Goal: Task Accomplishment & Management: Manage account settings

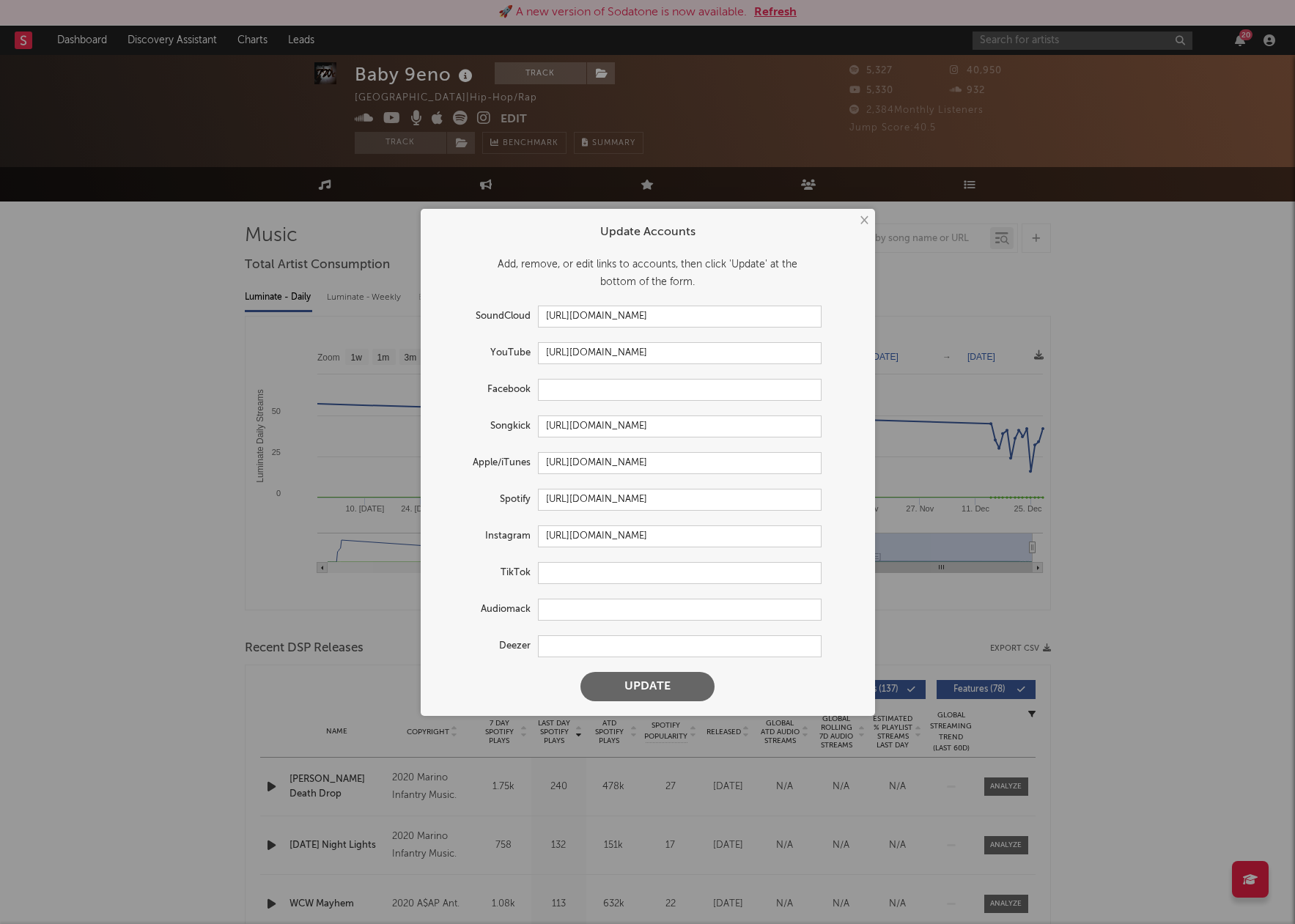
select select "6m"
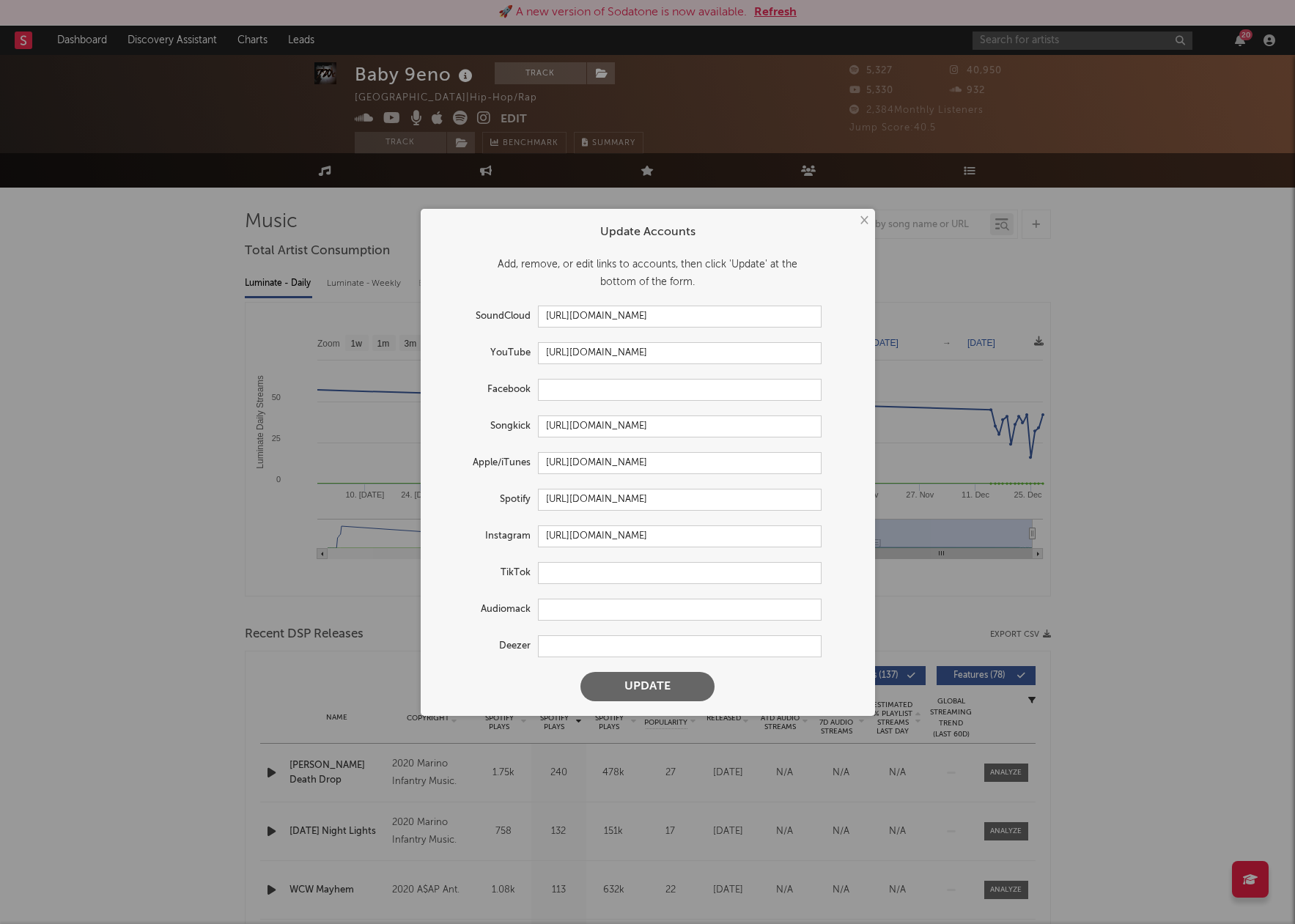
click at [870, 222] on button "×" at bounding box center [863, 220] width 17 height 17
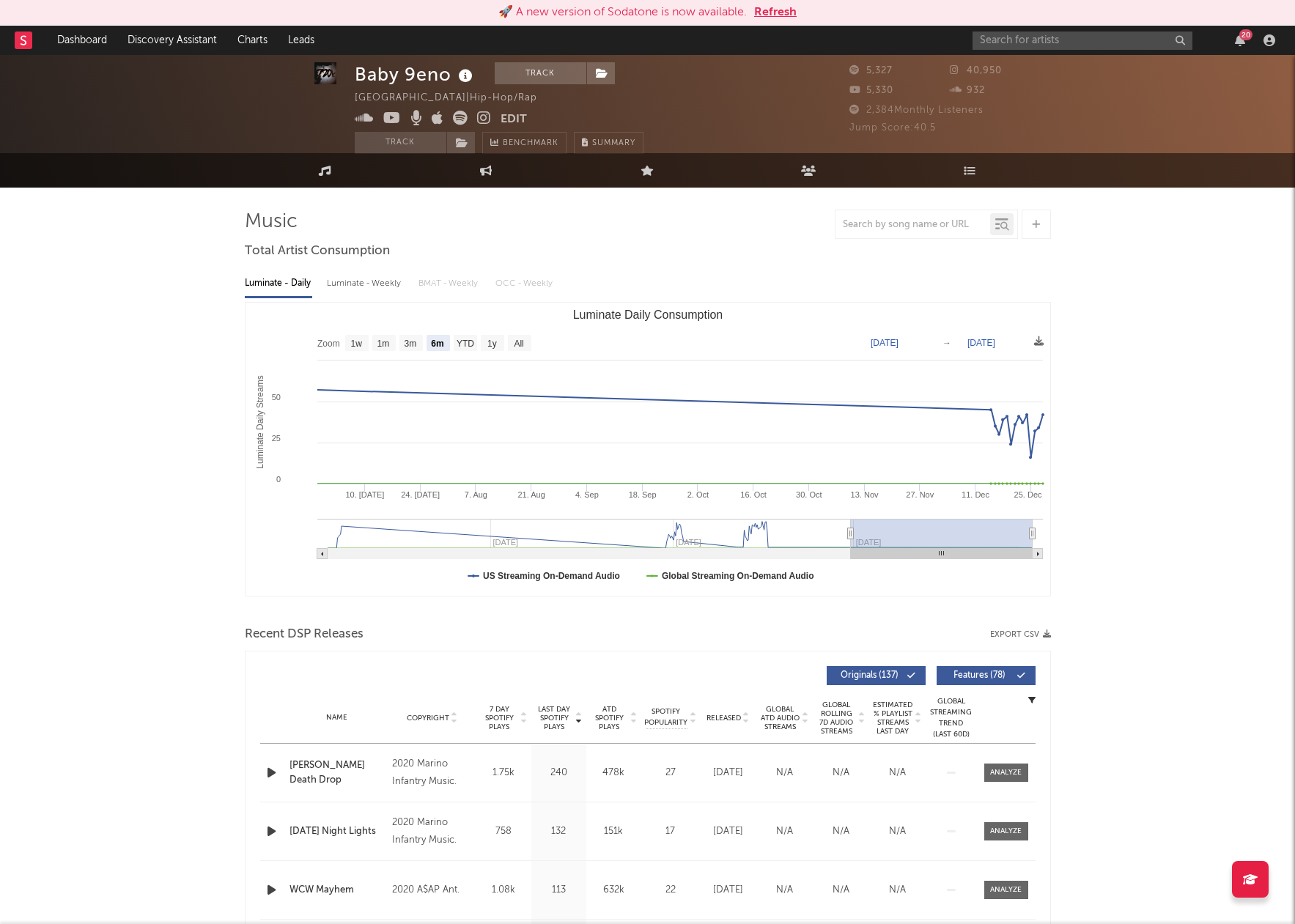
click at [518, 117] on button "Edit" at bounding box center [513, 120] width 26 height 19
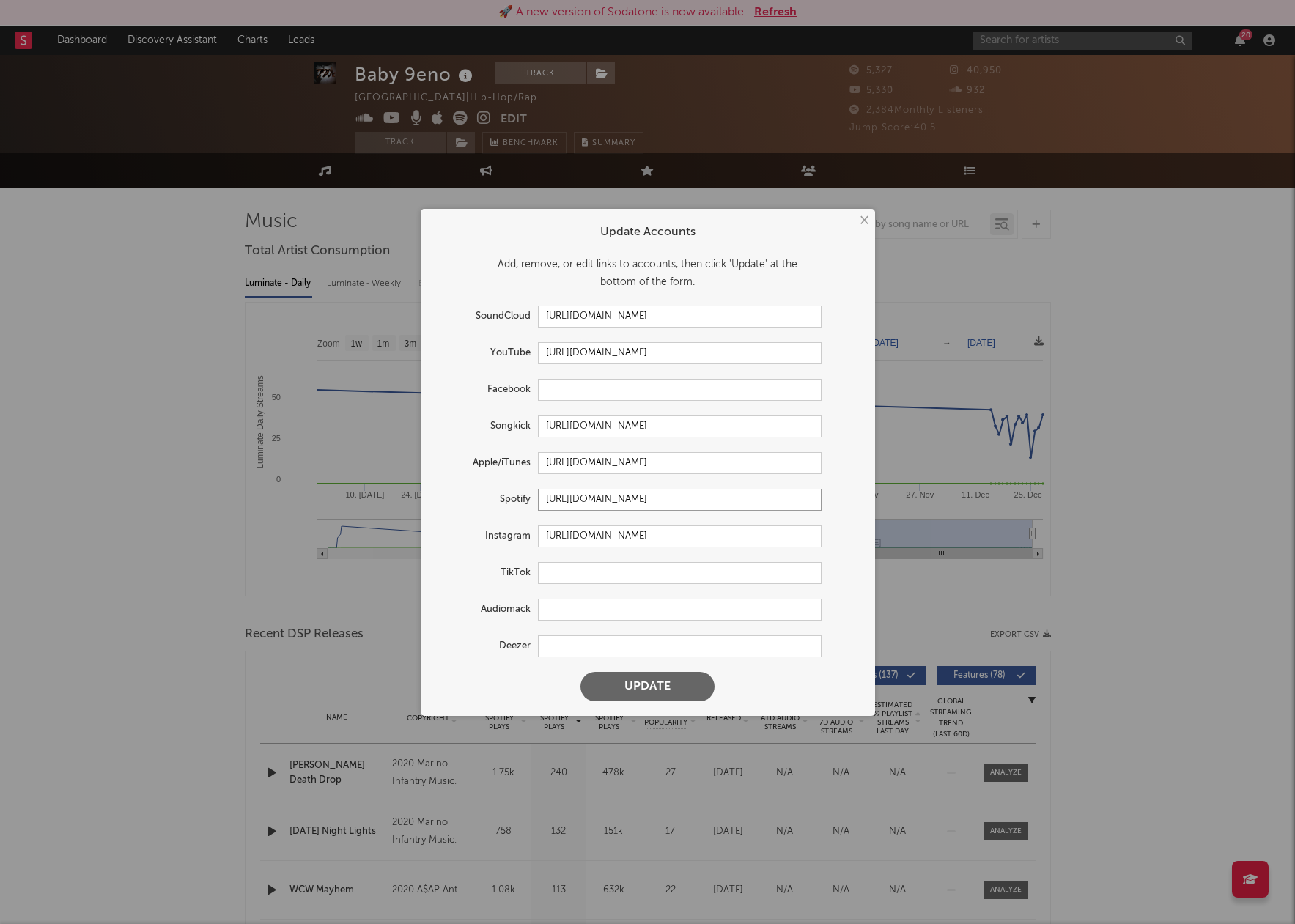
click at [804, 505] on input "[URL][DOMAIN_NAME]" at bounding box center [680, 499] width 284 height 22
drag, startPoint x: 816, startPoint y: 500, endPoint x: 512, endPoint y: 495, distance: 304.0
click at [512, 495] on div "Spotify [URL][DOMAIN_NAME]" at bounding box center [629, 499] width 386 height 22
click at [804, 465] on input "[URL][DOMAIN_NAME]" at bounding box center [680, 463] width 284 height 22
drag, startPoint x: 809, startPoint y: 462, endPoint x: 528, endPoint y: 461, distance: 281.0
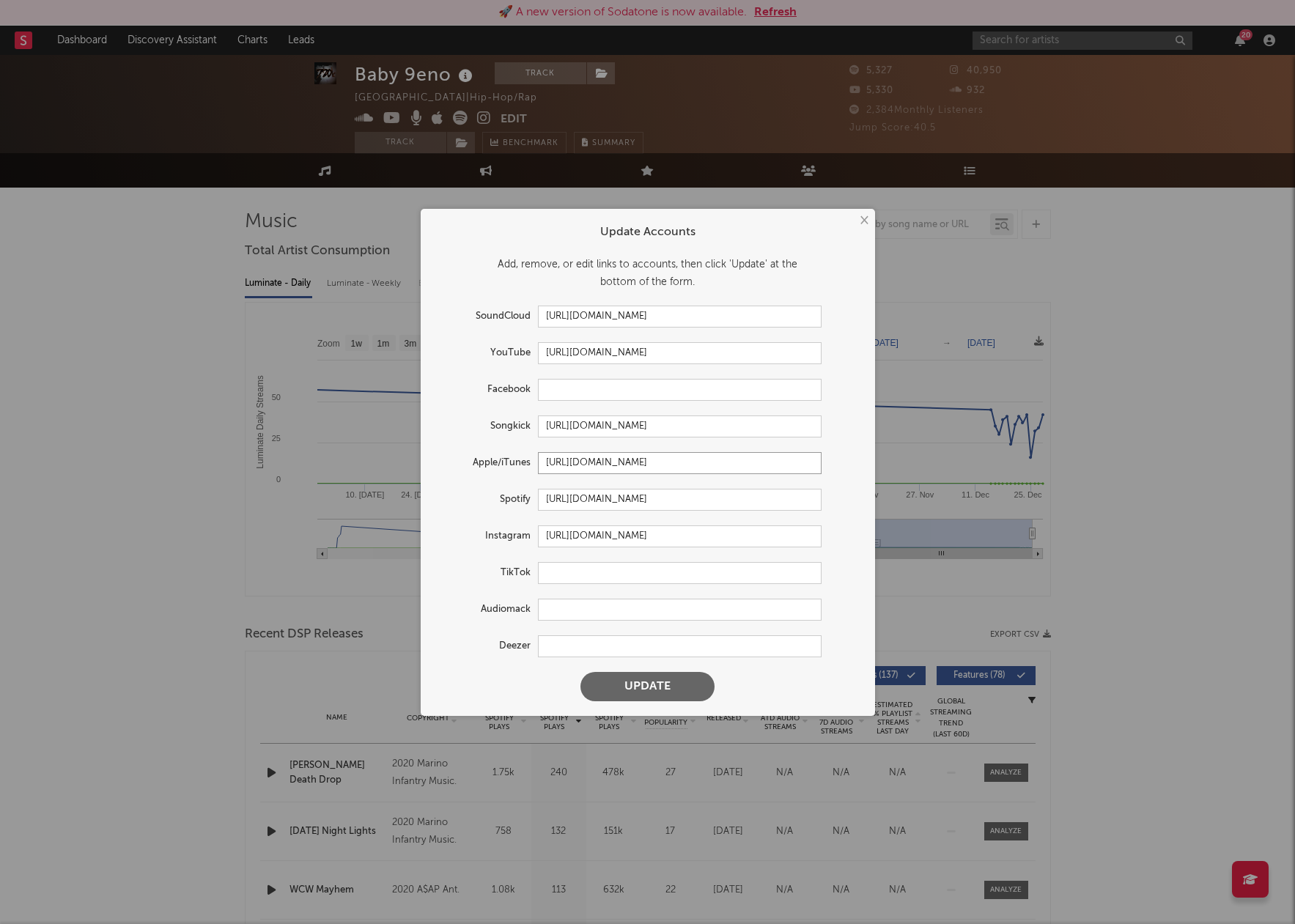
click at [528, 461] on div "Apple/iTunes [URL][DOMAIN_NAME]" at bounding box center [629, 463] width 386 height 22
drag, startPoint x: 748, startPoint y: 355, endPoint x: 429, endPoint y: 351, distance: 319.0
click at [427, 351] on div "× Update Accounts Add, remove, or edit links to accounts, then click 'Update' a…" at bounding box center [648, 462] width 454 height 507
drag, startPoint x: 736, startPoint y: 314, endPoint x: 546, endPoint y: 311, distance: 190.0
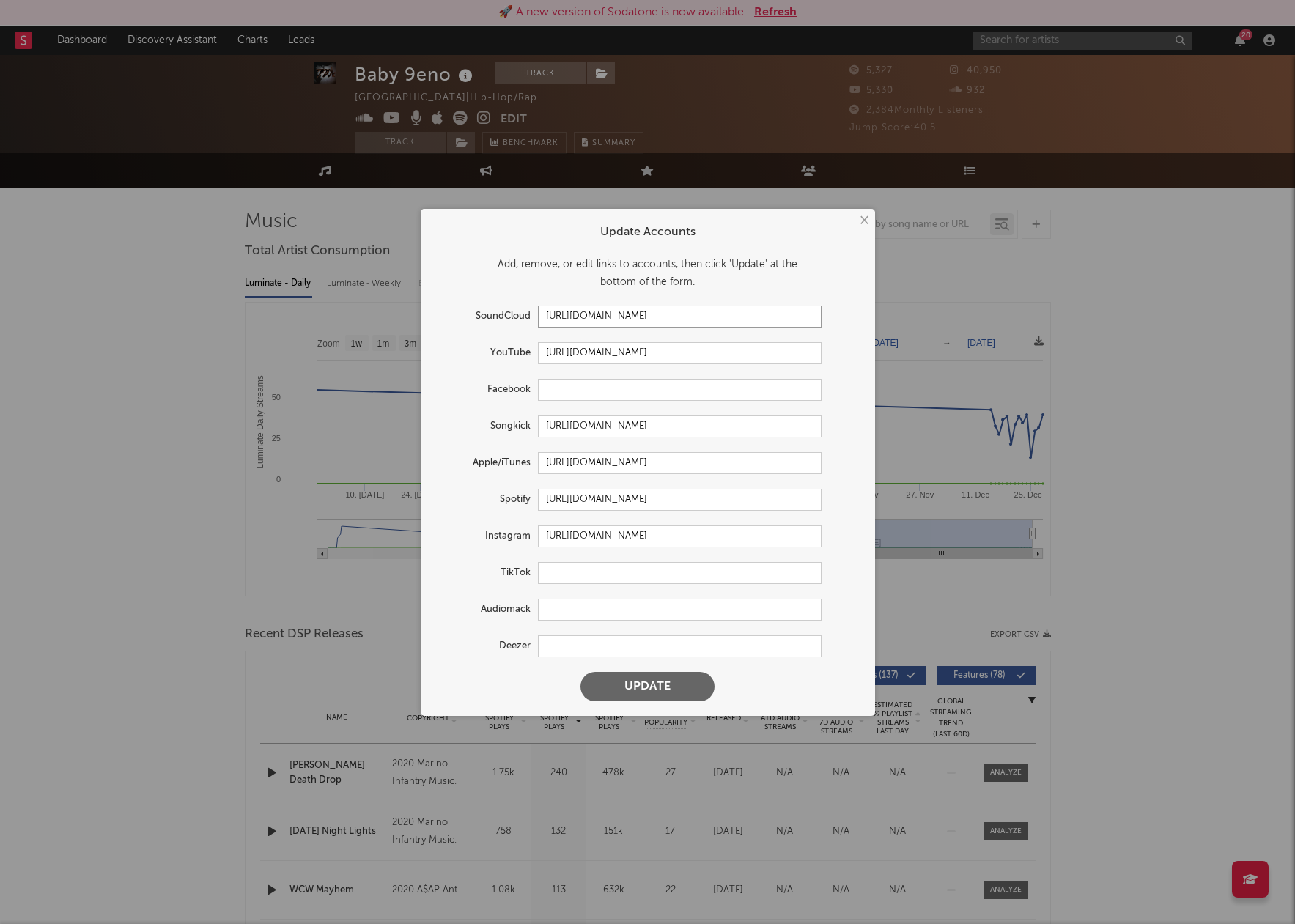
click at [439, 304] on form "Update Accounts Add, remove, or edit links to accounts, then click 'Update' at …" at bounding box center [648, 462] width 440 height 492
drag, startPoint x: 736, startPoint y: 537, endPoint x: 464, endPoint y: 529, distance: 272.1
click at [456, 526] on div "Instagram [URL][DOMAIN_NAME]" at bounding box center [629, 536] width 386 height 22
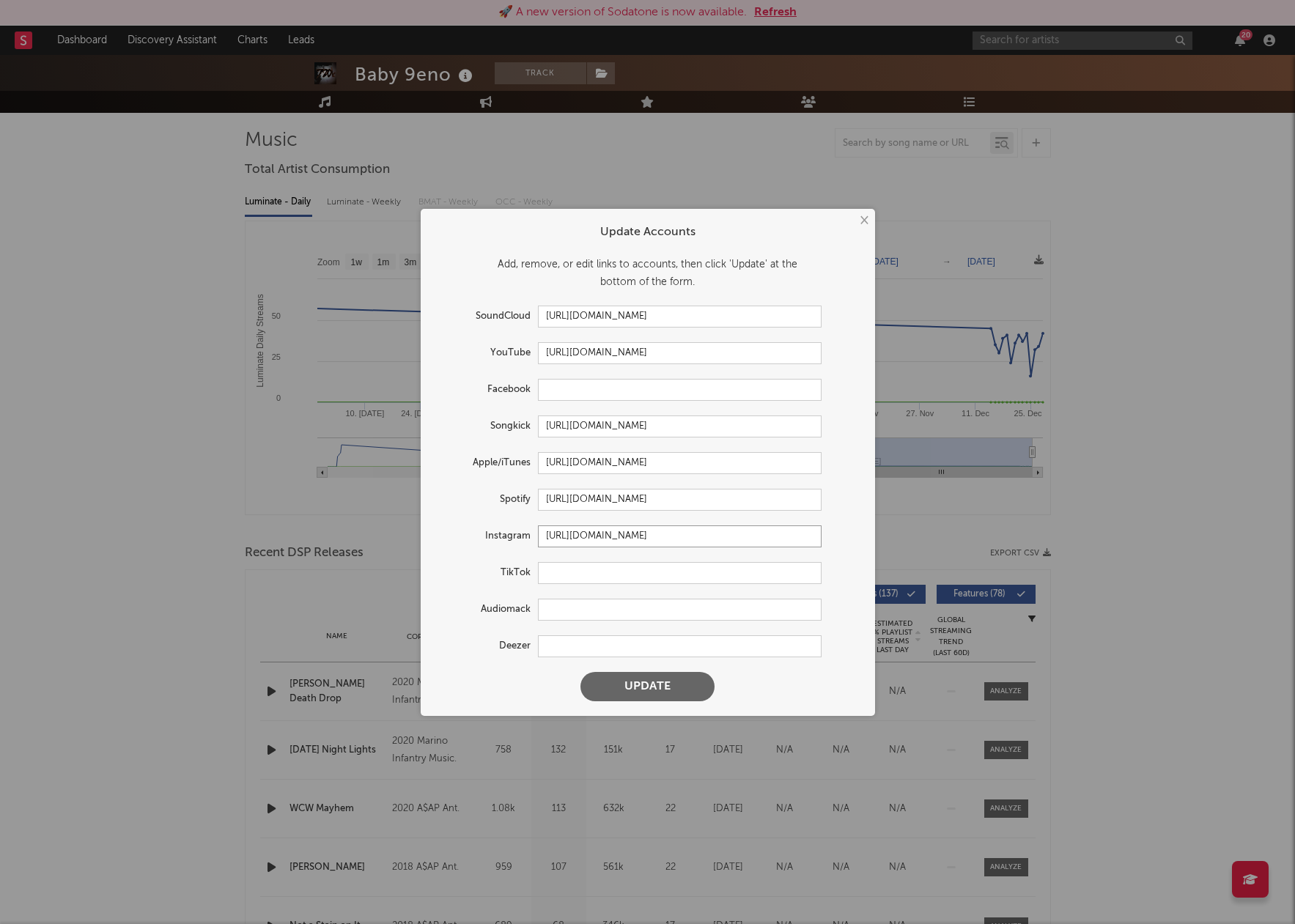
scroll to position [101, 0]
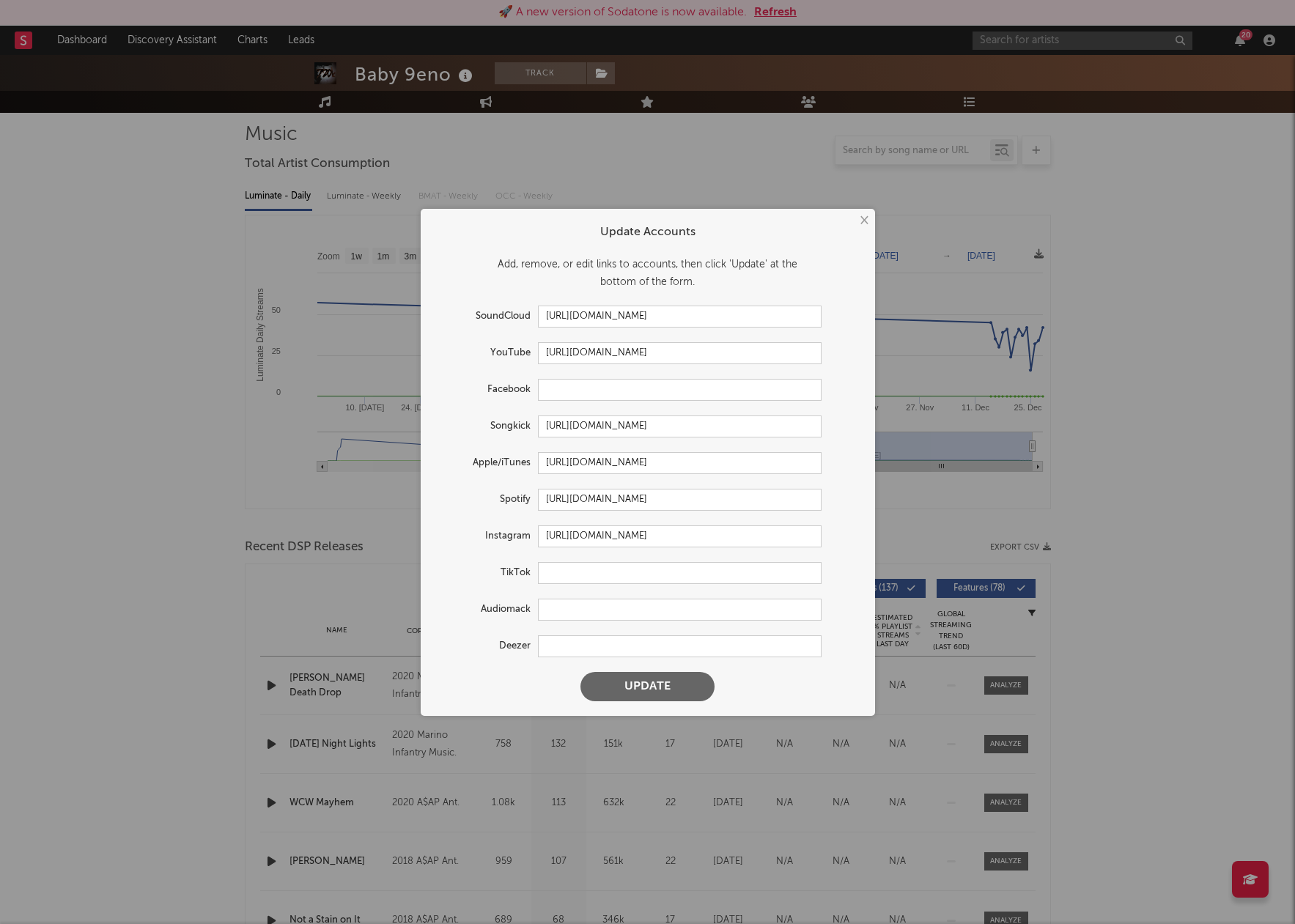
click at [860, 223] on button "×" at bounding box center [863, 220] width 17 height 17
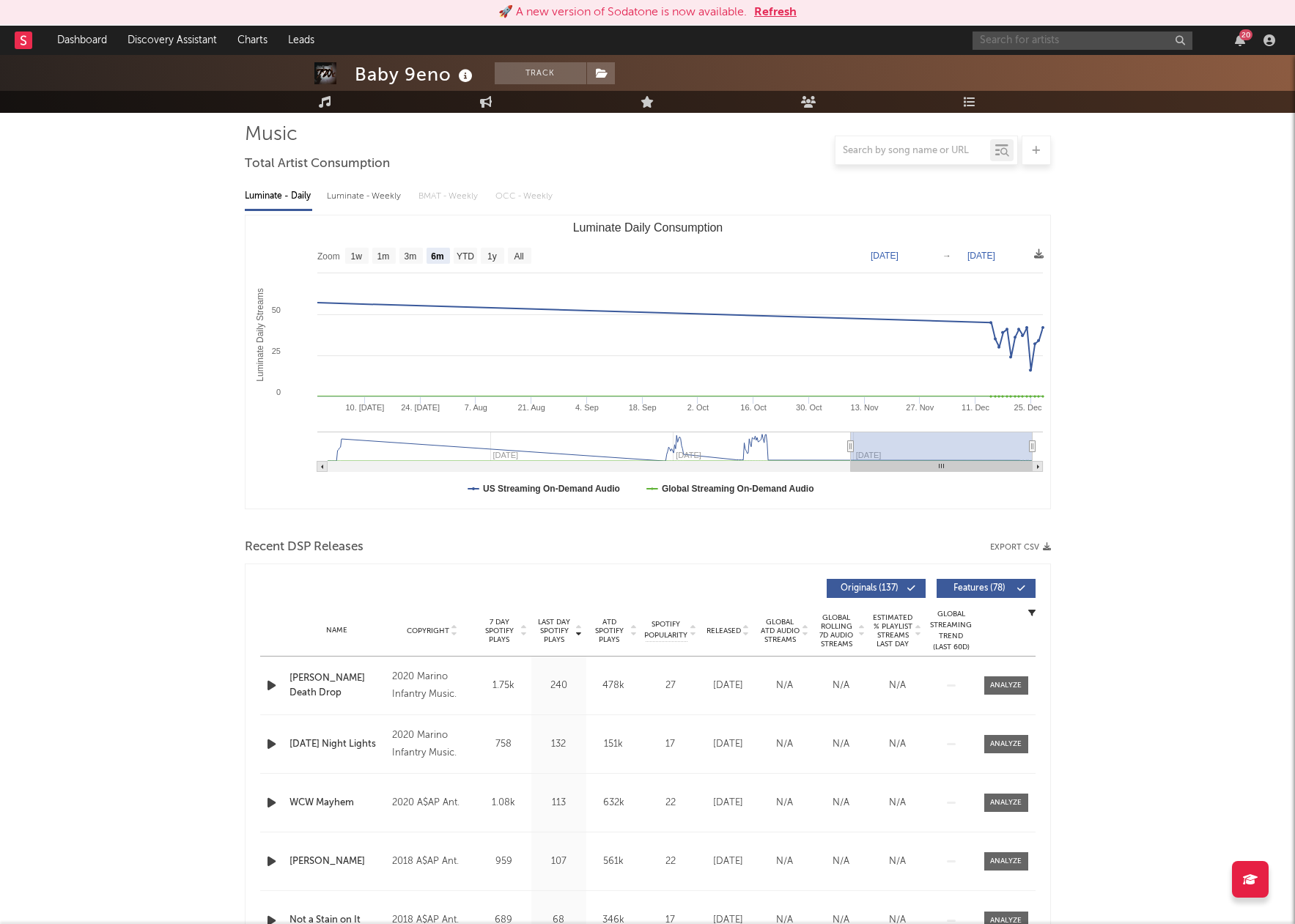
click at [1000, 43] on input "text" at bounding box center [1082, 40] width 220 height 19
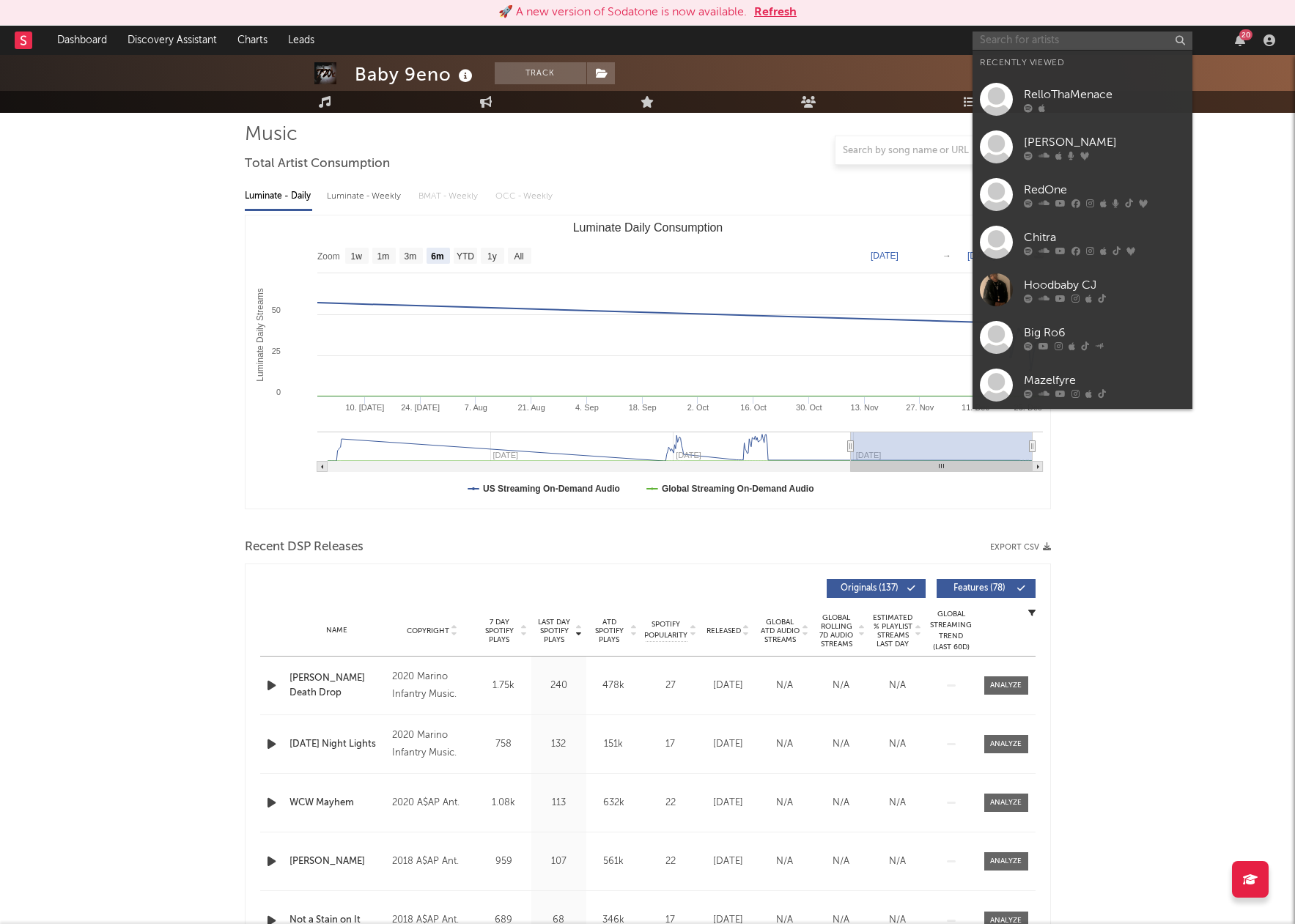
paste input "Lithe"
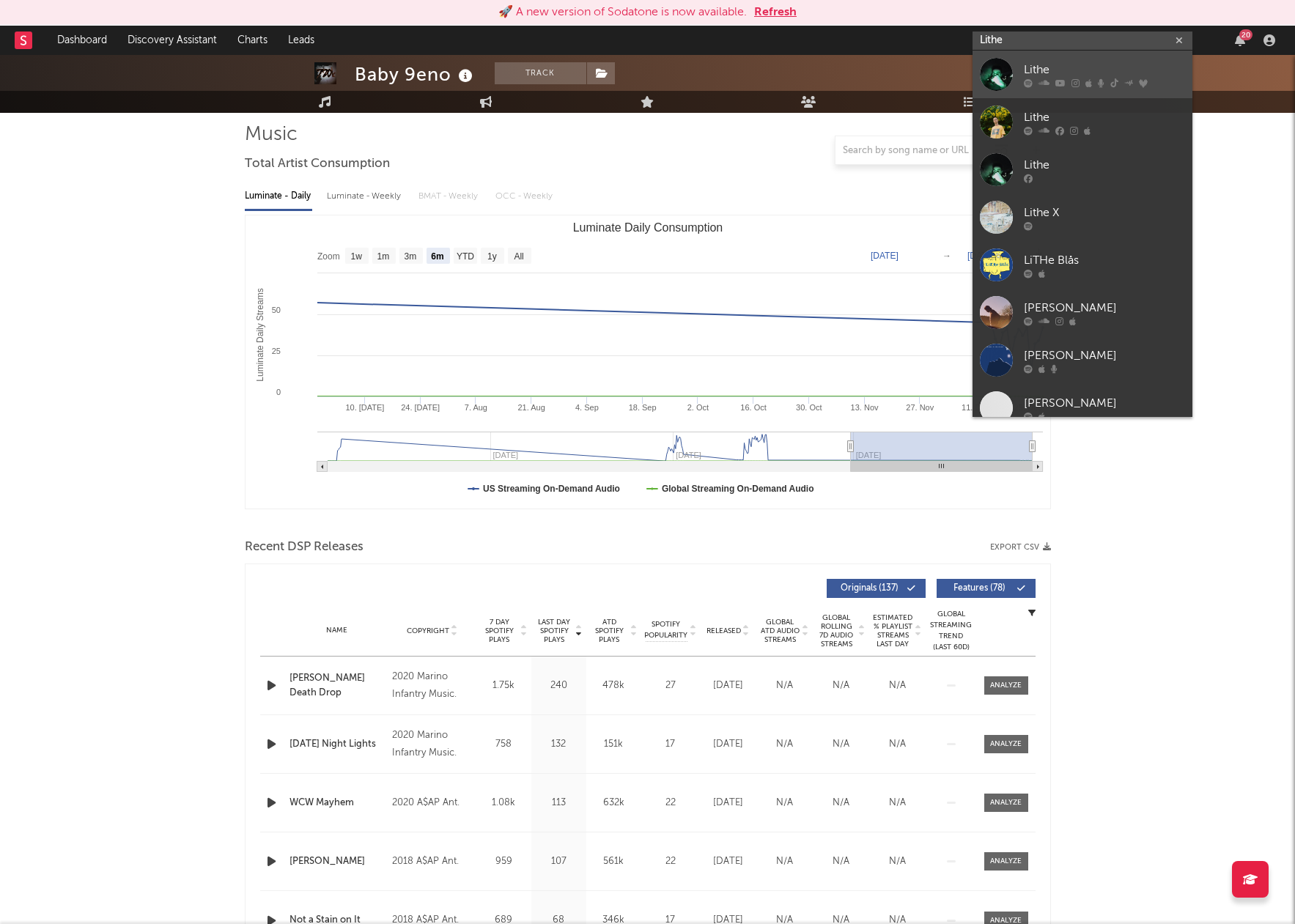
type input "Lithe"
click at [1037, 69] on div "Lithe" at bounding box center [1104, 69] width 161 height 18
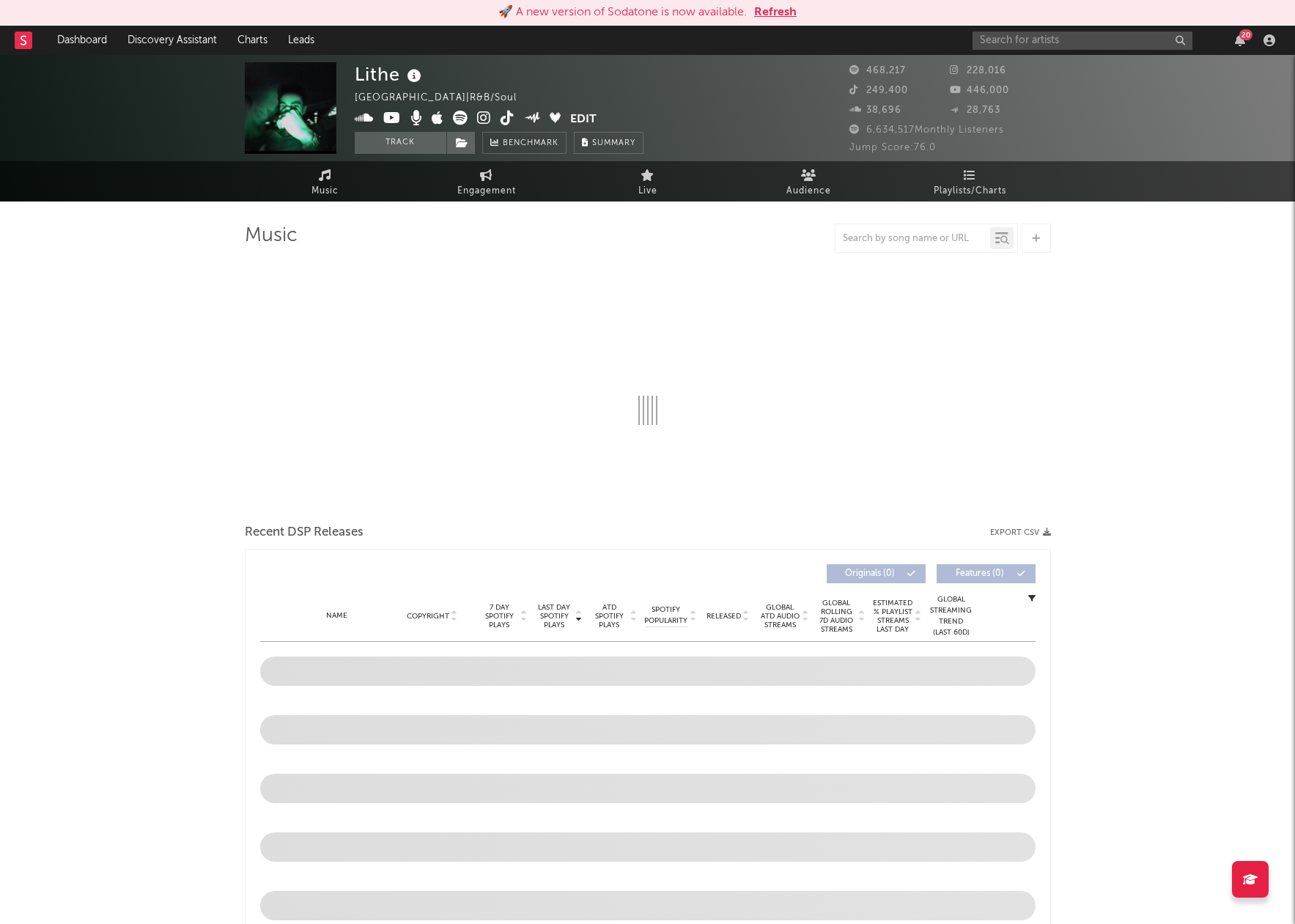
select select "6m"
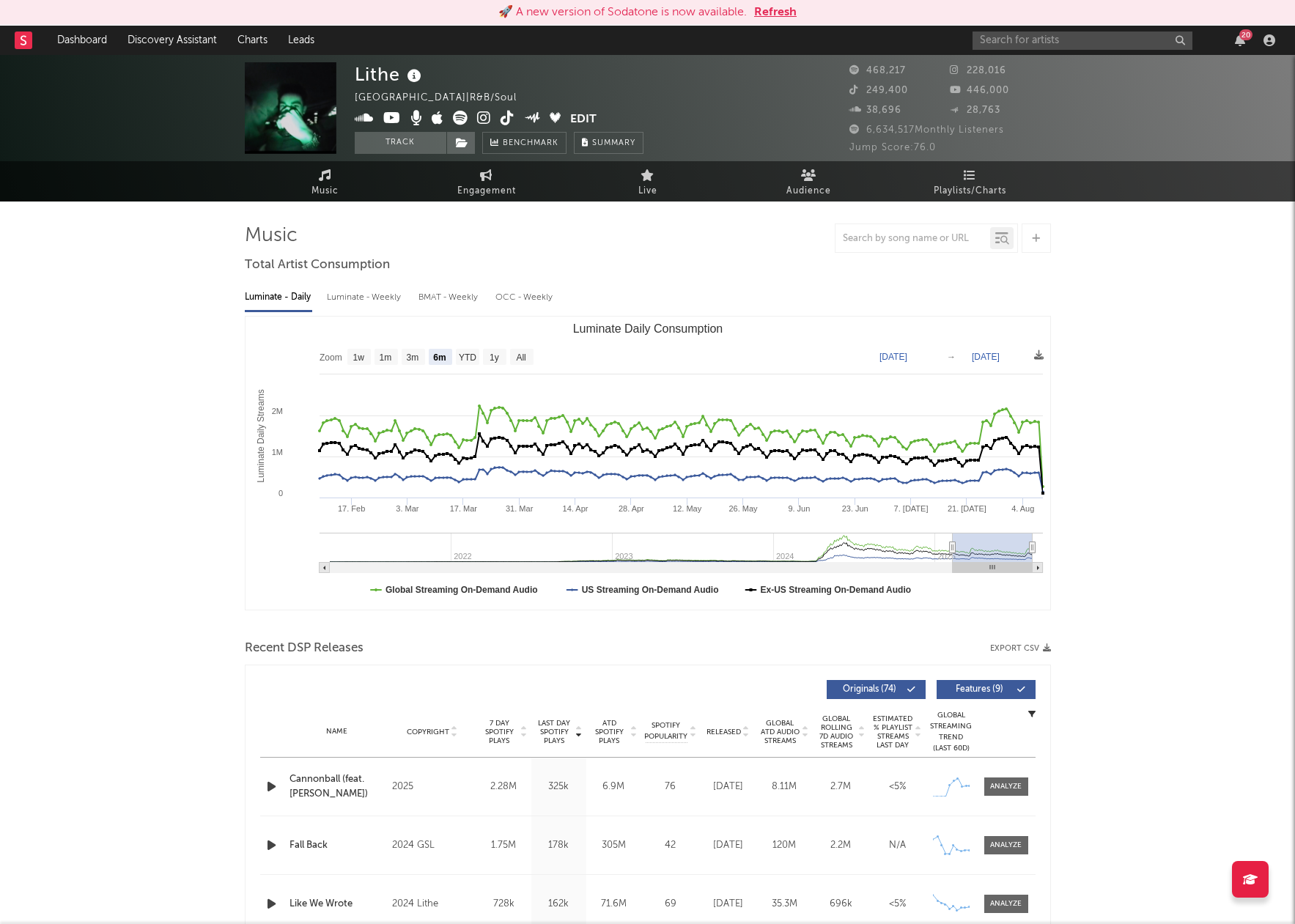
click at [592, 119] on button "Edit" at bounding box center [583, 120] width 26 height 19
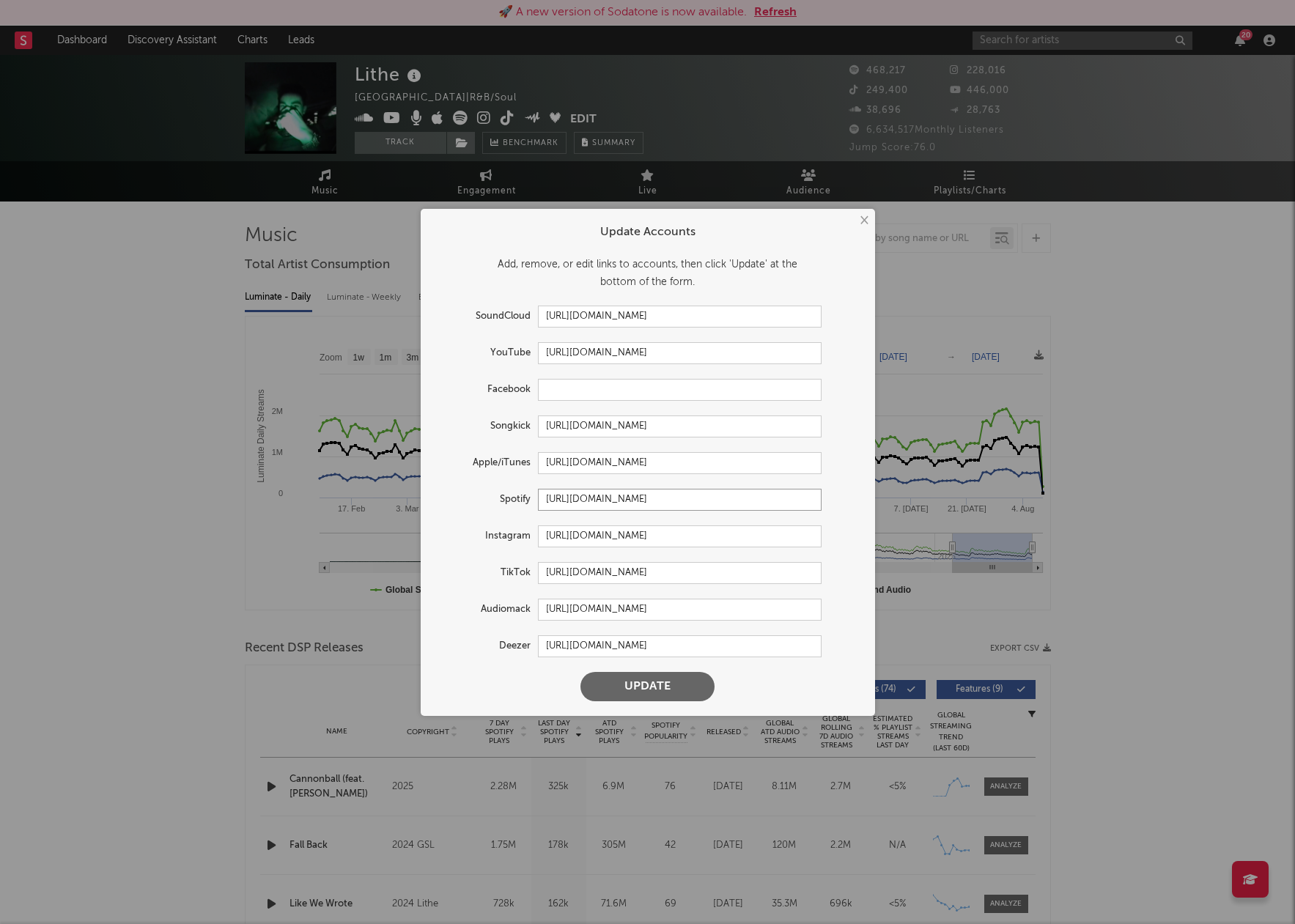
click at [802, 497] on input "[URL][DOMAIN_NAME]" at bounding box center [680, 499] width 284 height 22
drag, startPoint x: 813, startPoint y: 497, endPoint x: 569, endPoint y: 494, distance: 244.0
click at [459, 485] on form "Update Accounts Add, remove, or edit links to accounts, then click 'Update' at …" at bounding box center [648, 462] width 440 height 492
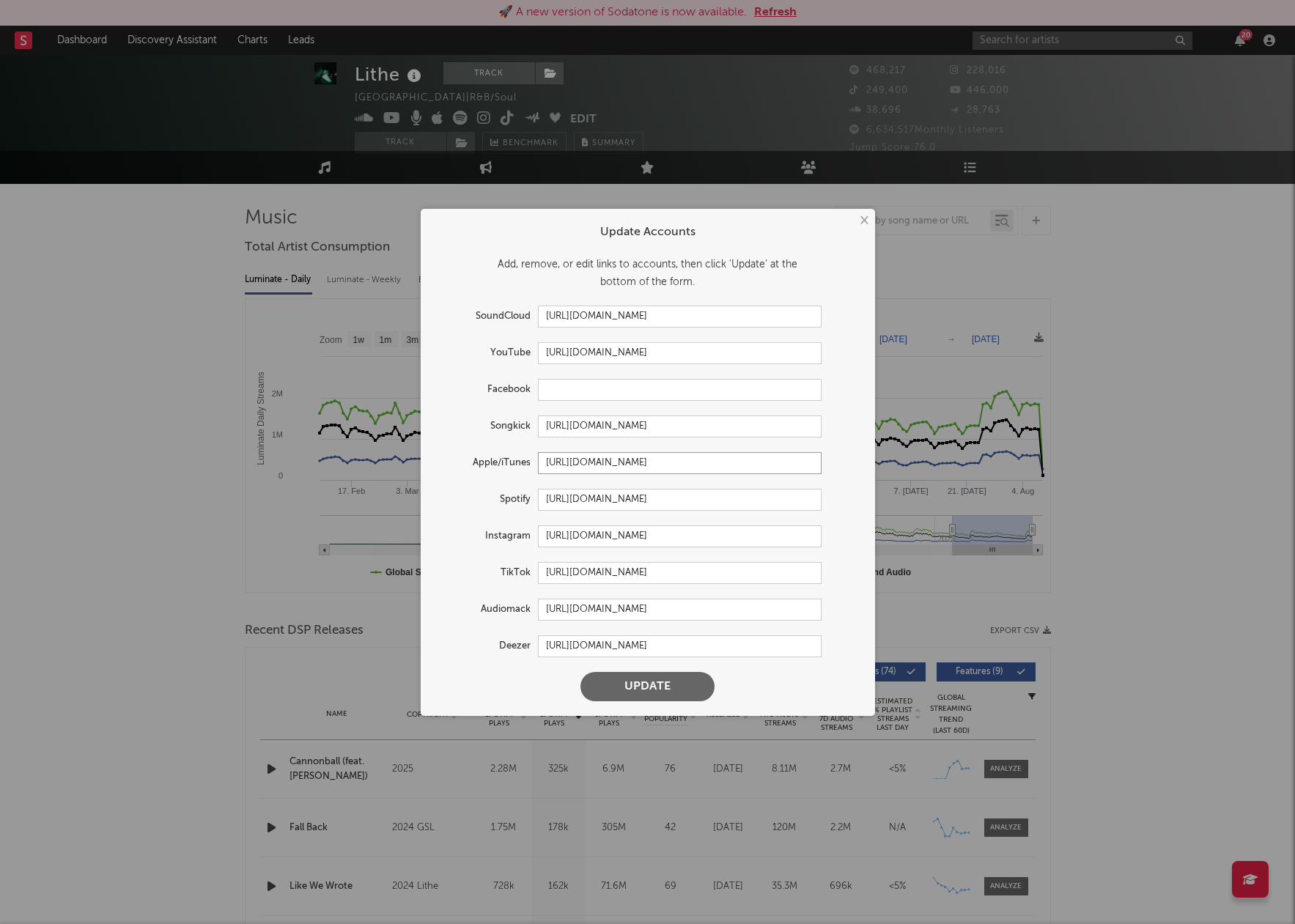
scroll to position [20, 0]
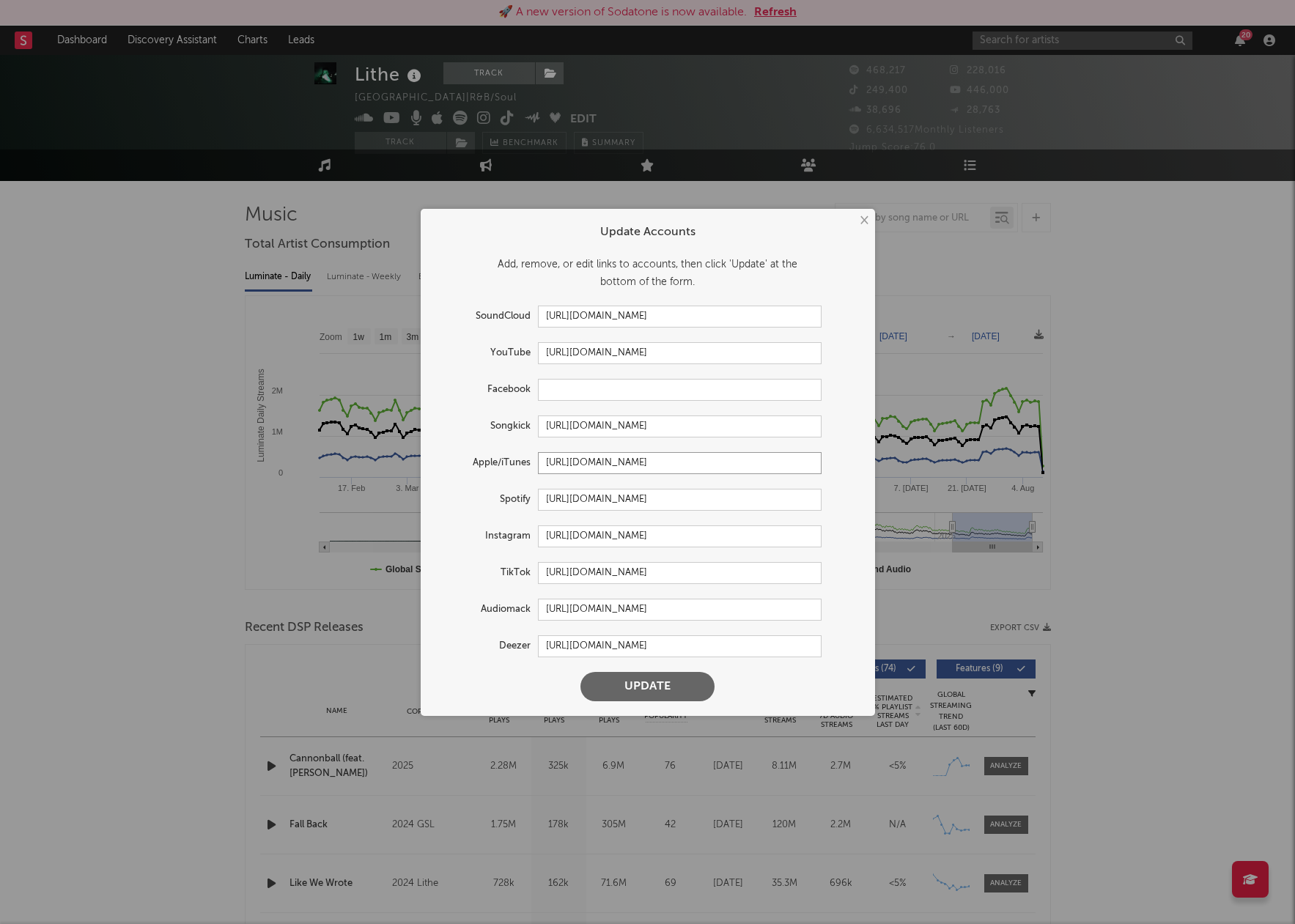
drag, startPoint x: 784, startPoint y: 465, endPoint x: 585, endPoint y: 462, distance: 199.0
click at [492, 454] on div "Apple/iTunes [URL][DOMAIN_NAME]" at bounding box center [629, 463] width 386 height 22
drag, startPoint x: 714, startPoint y: 536, endPoint x: 489, endPoint y: 531, distance: 225.1
click at [469, 529] on div "Instagram [URL][DOMAIN_NAME]" at bounding box center [629, 536] width 386 height 22
click at [713, 356] on input "[URL][DOMAIN_NAME]" at bounding box center [680, 353] width 284 height 22
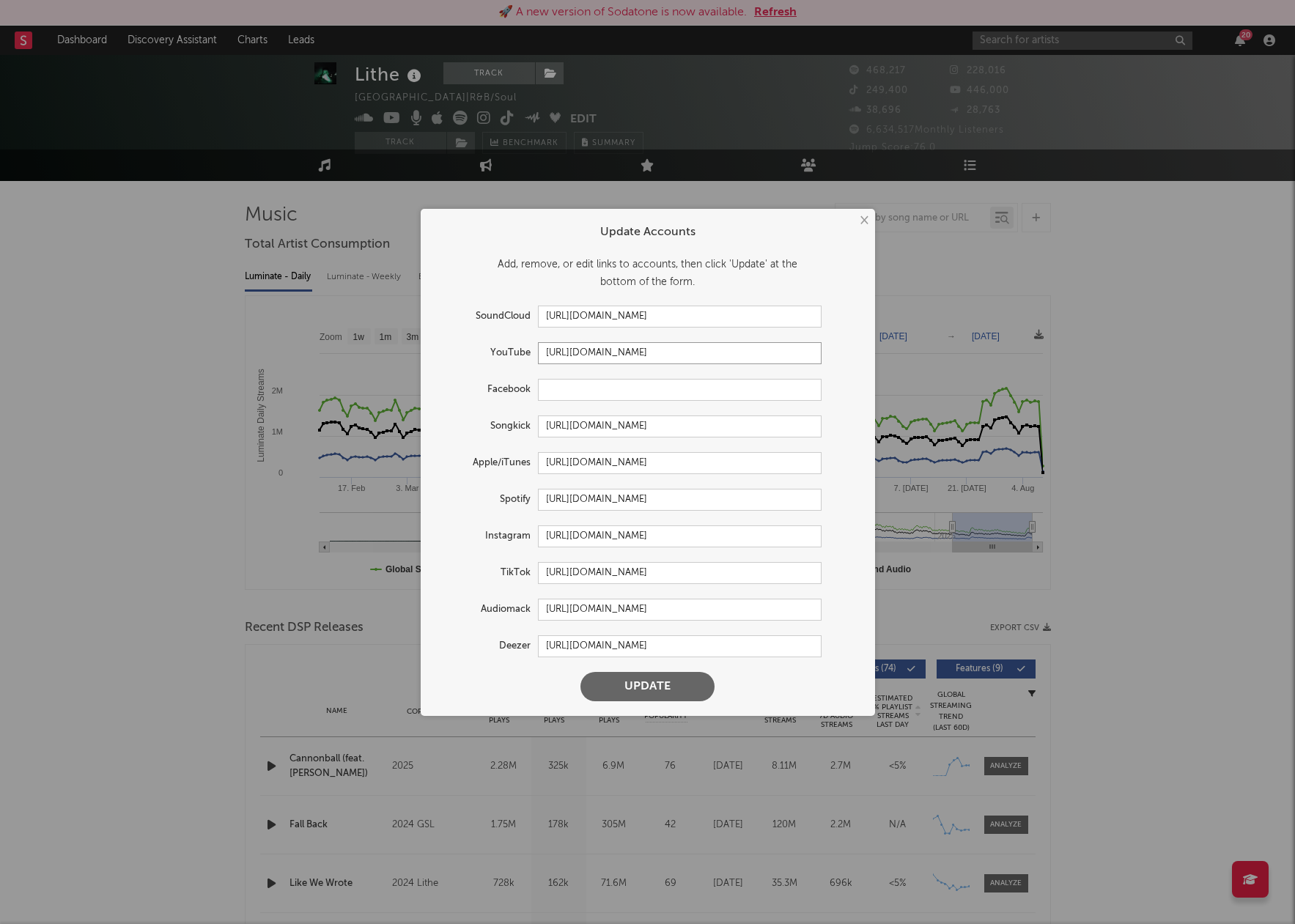
drag, startPoint x: 704, startPoint y: 356, endPoint x: 557, endPoint y: 353, distance: 147.0
click at [499, 350] on div "YouTube [URL][DOMAIN_NAME]" at bounding box center [629, 353] width 386 height 22
drag, startPoint x: 698, startPoint y: 315, endPoint x: 525, endPoint y: 305, distance: 173.3
click at [525, 305] on div "SoundCloud [URL][DOMAIN_NAME]" at bounding box center [629, 316] width 386 height 22
drag, startPoint x: 724, startPoint y: 541, endPoint x: 447, endPoint y: 530, distance: 277.2
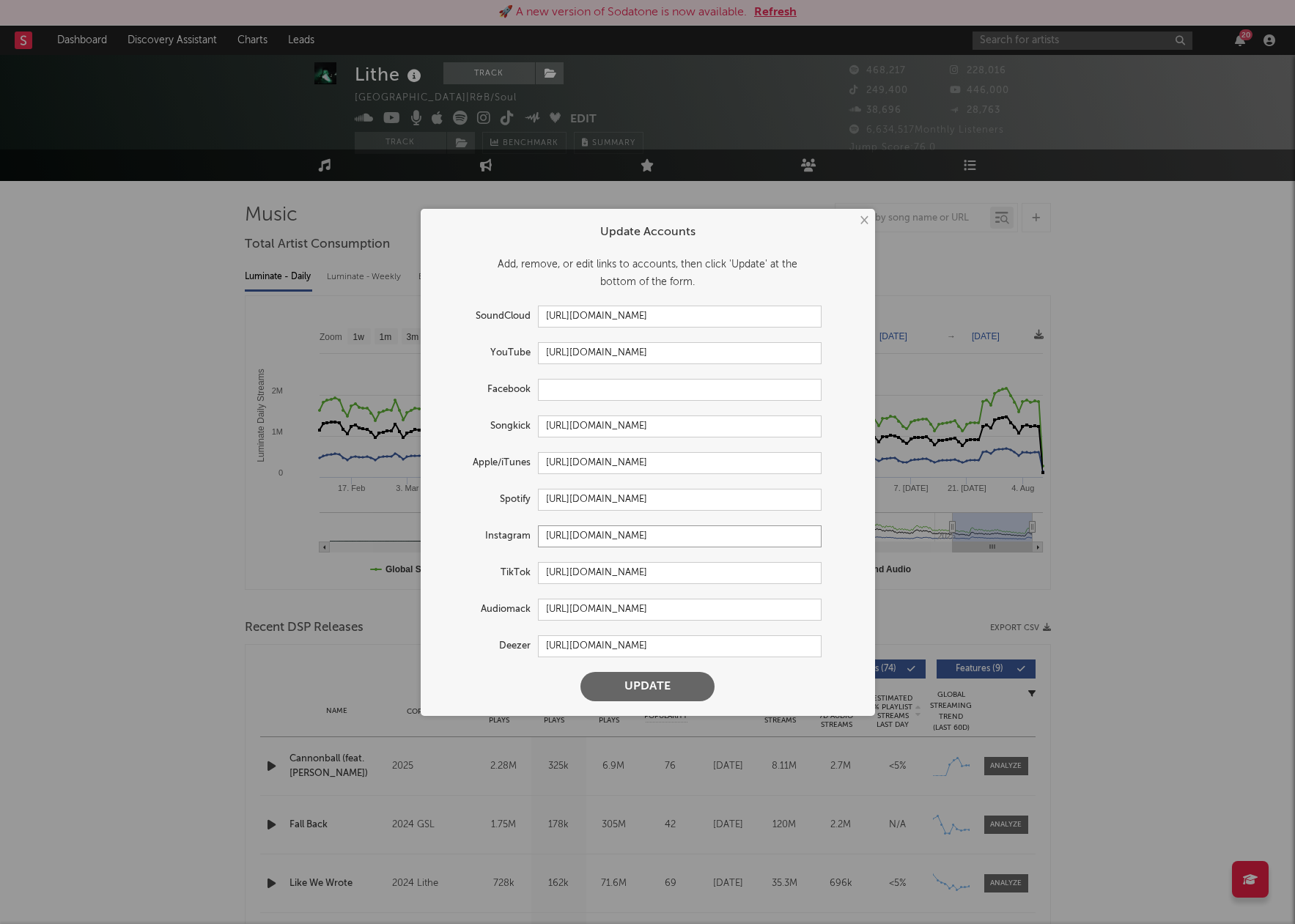
click at [447, 530] on div "Instagram [URL][DOMAIN_NAME]" at bounding box center [629, 536] width 386 height 22
drag, startPoint x: 810, startPoint y: 571, endPoint x: 493, endPoint y: 552, distance: 317.6
click at [492, 551] on form "Update Accounts Add, remove, or edit links to accounts, then click 'Update' at …" at bounding box center [648, 462] width 440 height 492
click at [859, 222] on button "×" at bounding box center [863, 220] width 17 height 17
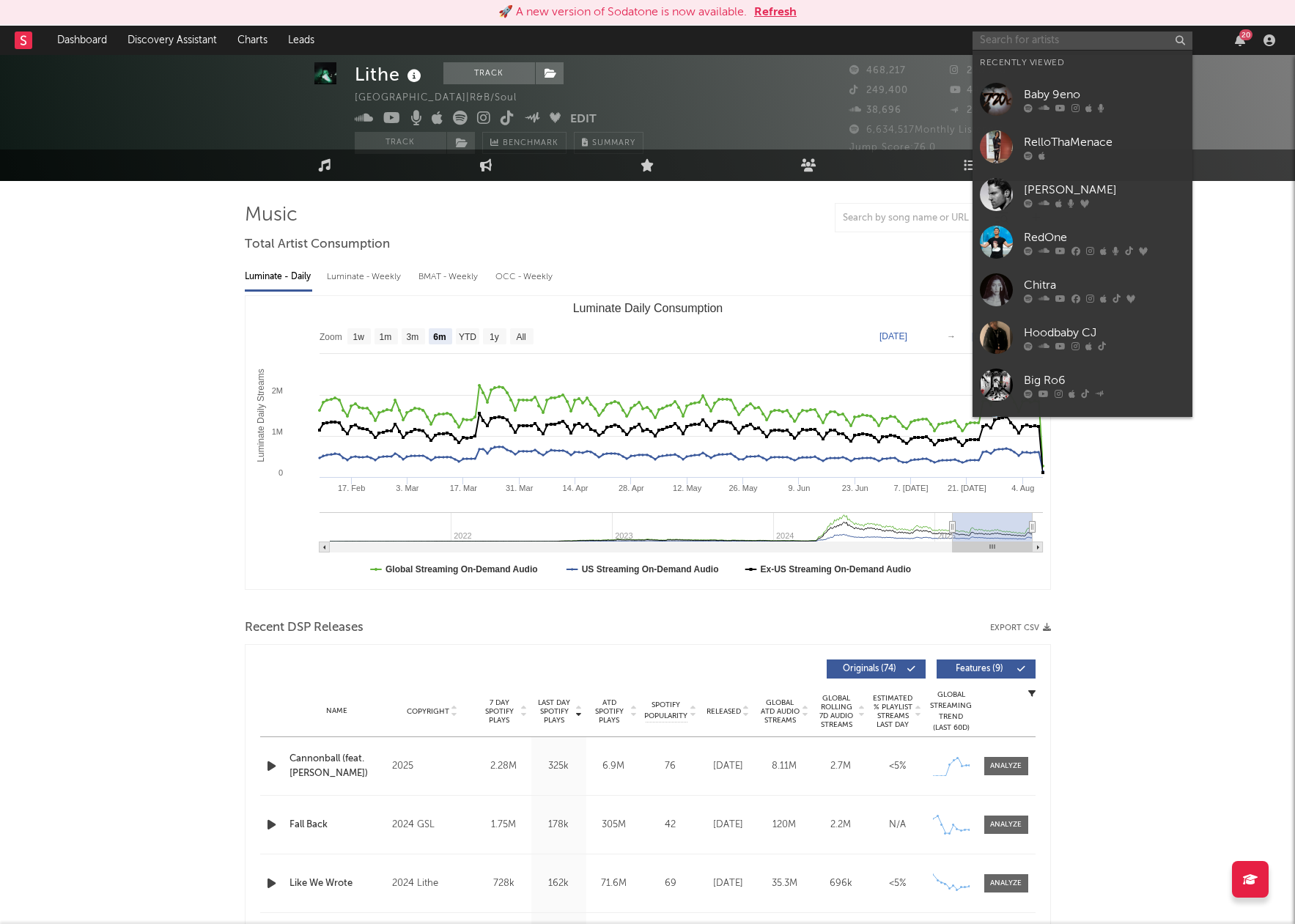
click at [1030, 49] on input "text" at bounding box center [1082, 40] width 220 height 19
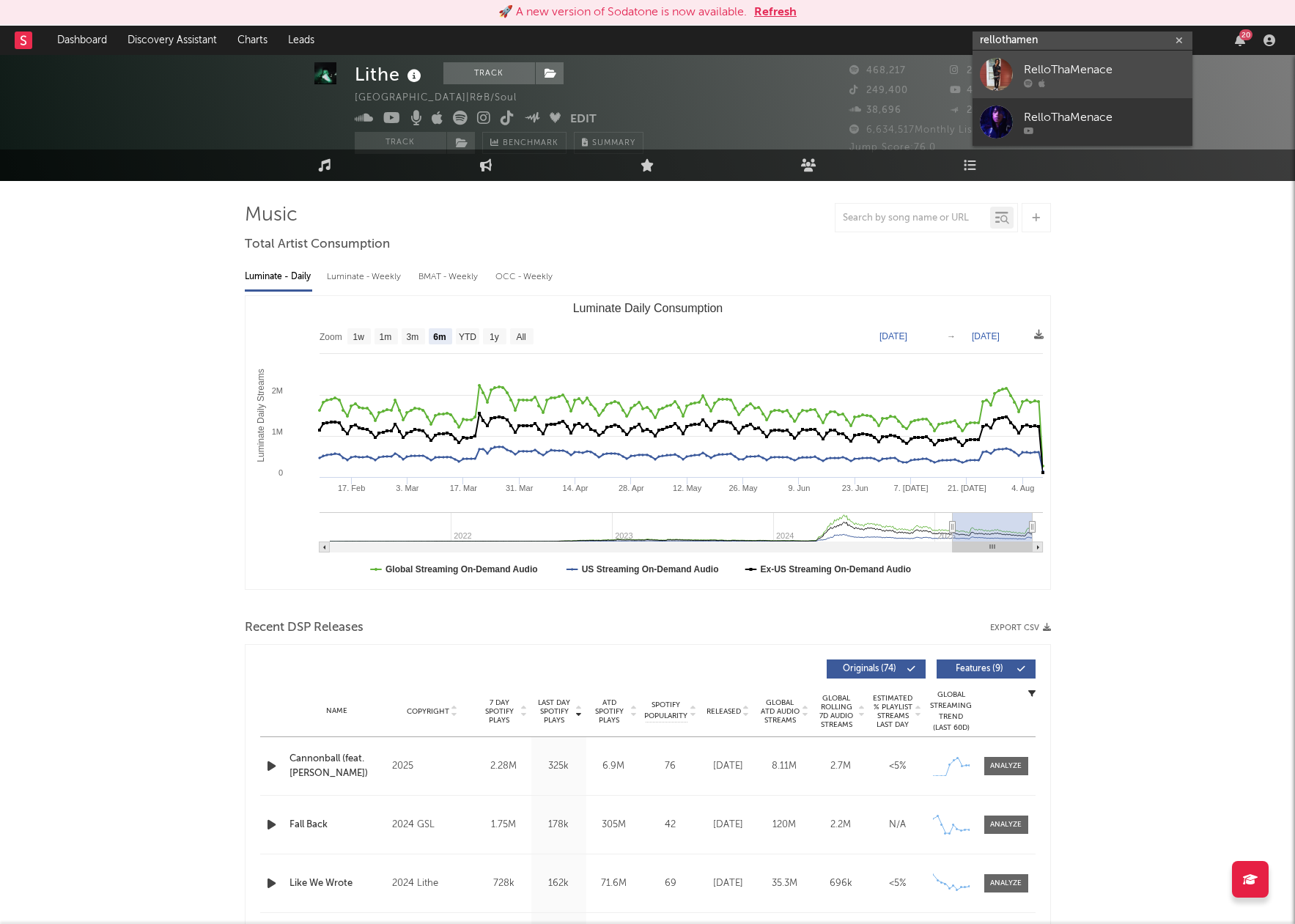
type input "rellothamen"
click at [1056, 73] on div "RelloThaMenace" at bounding box center [1104, 69] width 161 height 18
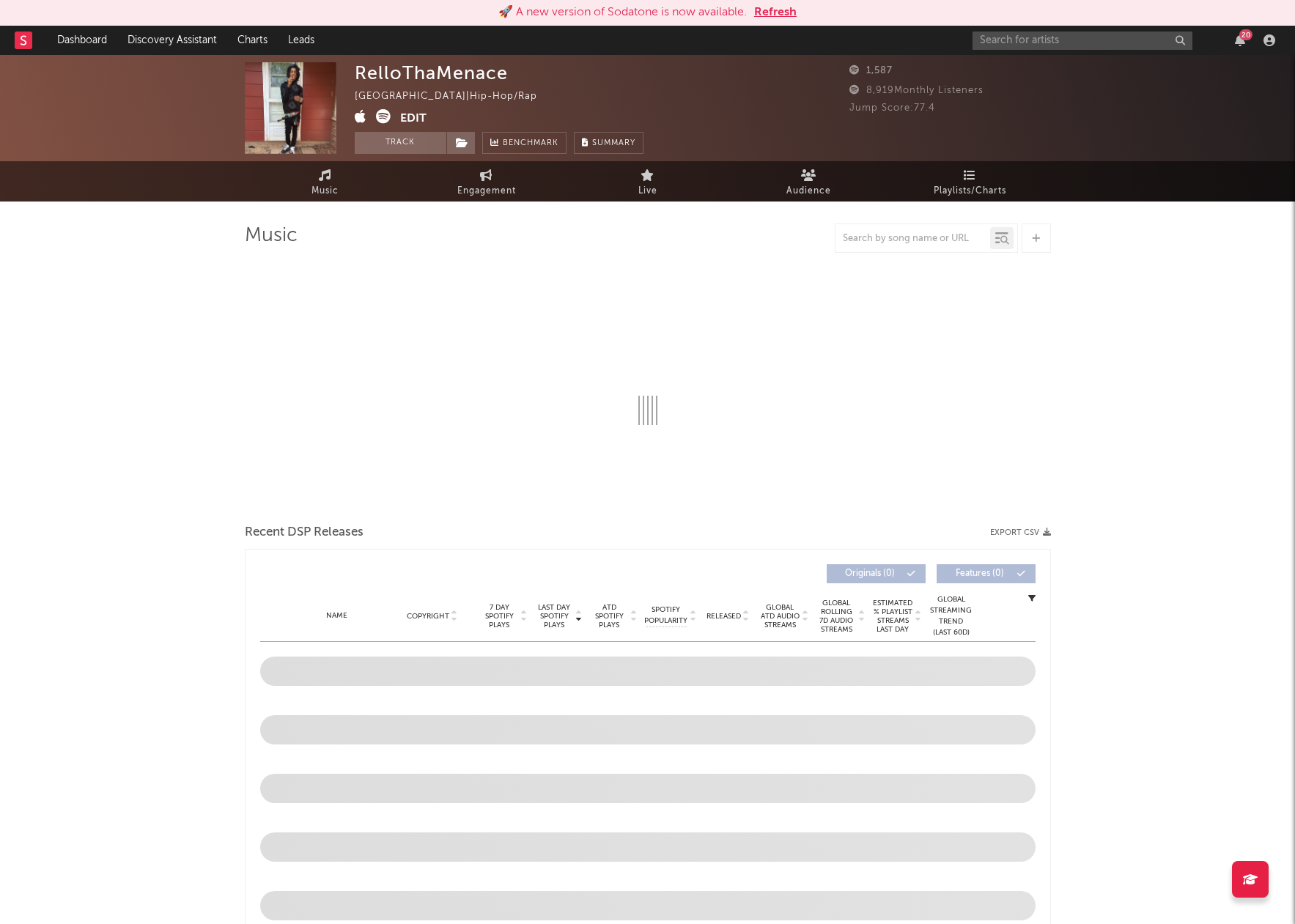
select select "1w"
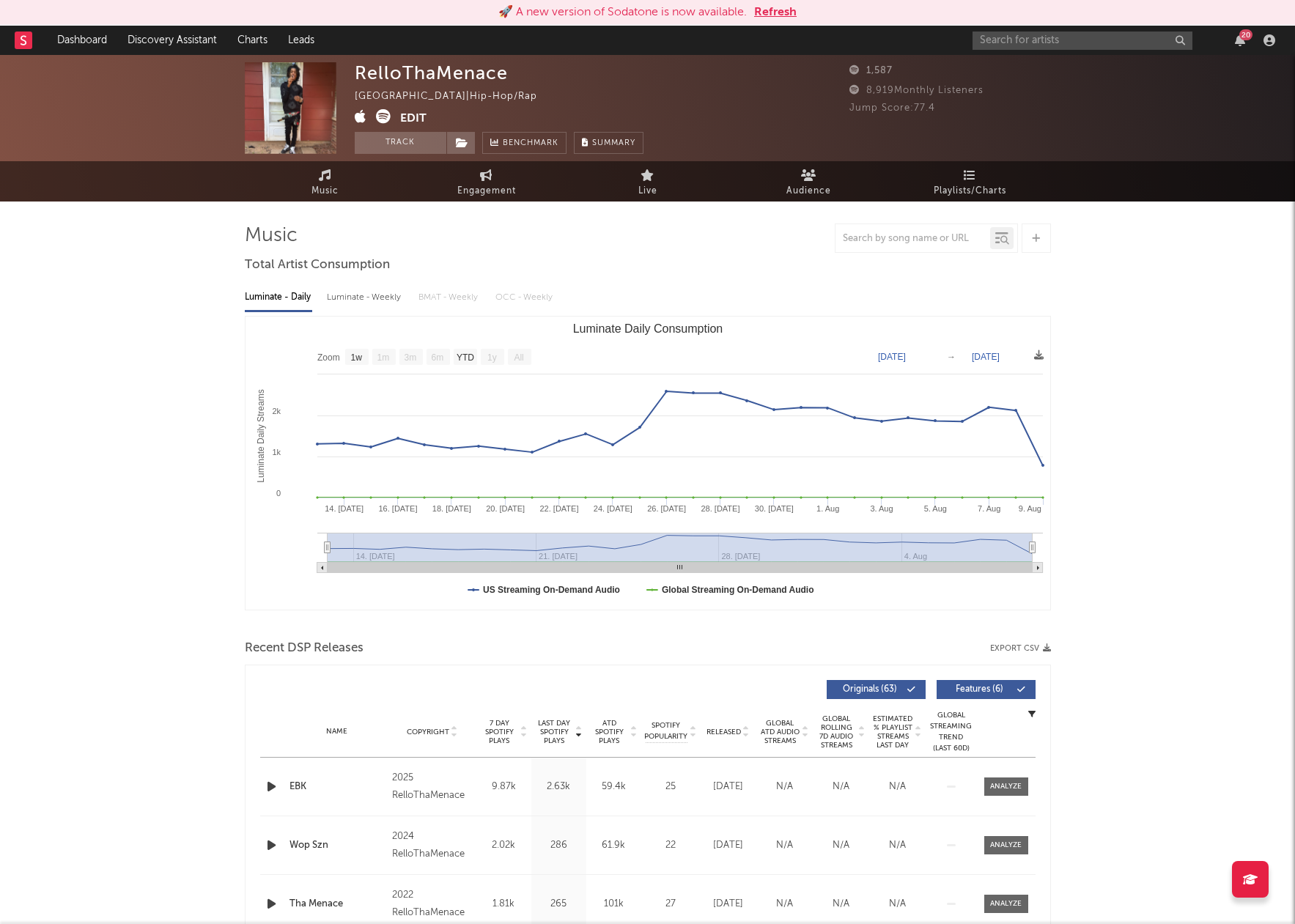
click at [422, 118] on button "Edit" at bounding box center [412, 118] width 26 height 19
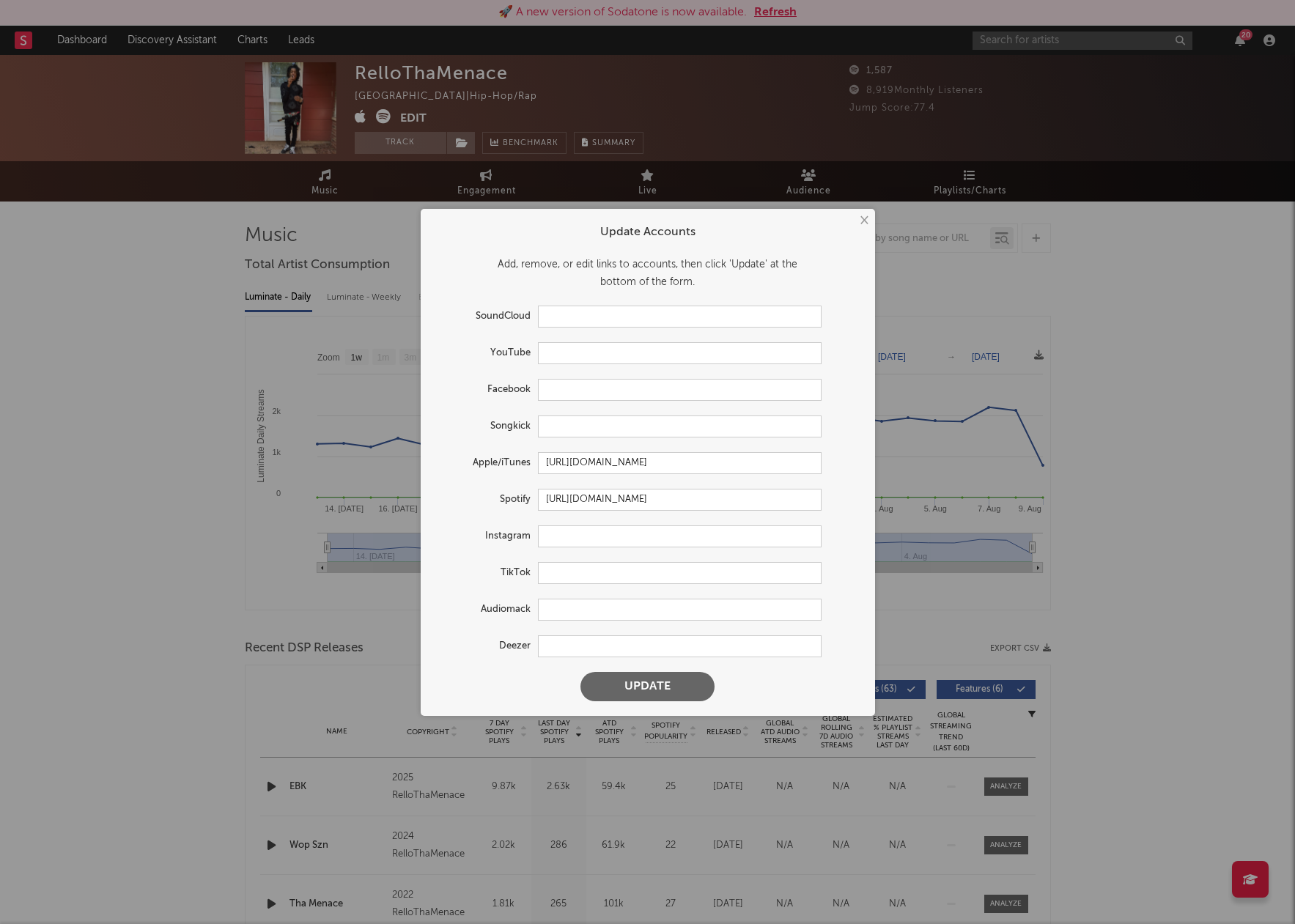
click at [868, 222] on button "×" at bounding box center [863, 220] width 17 height 17
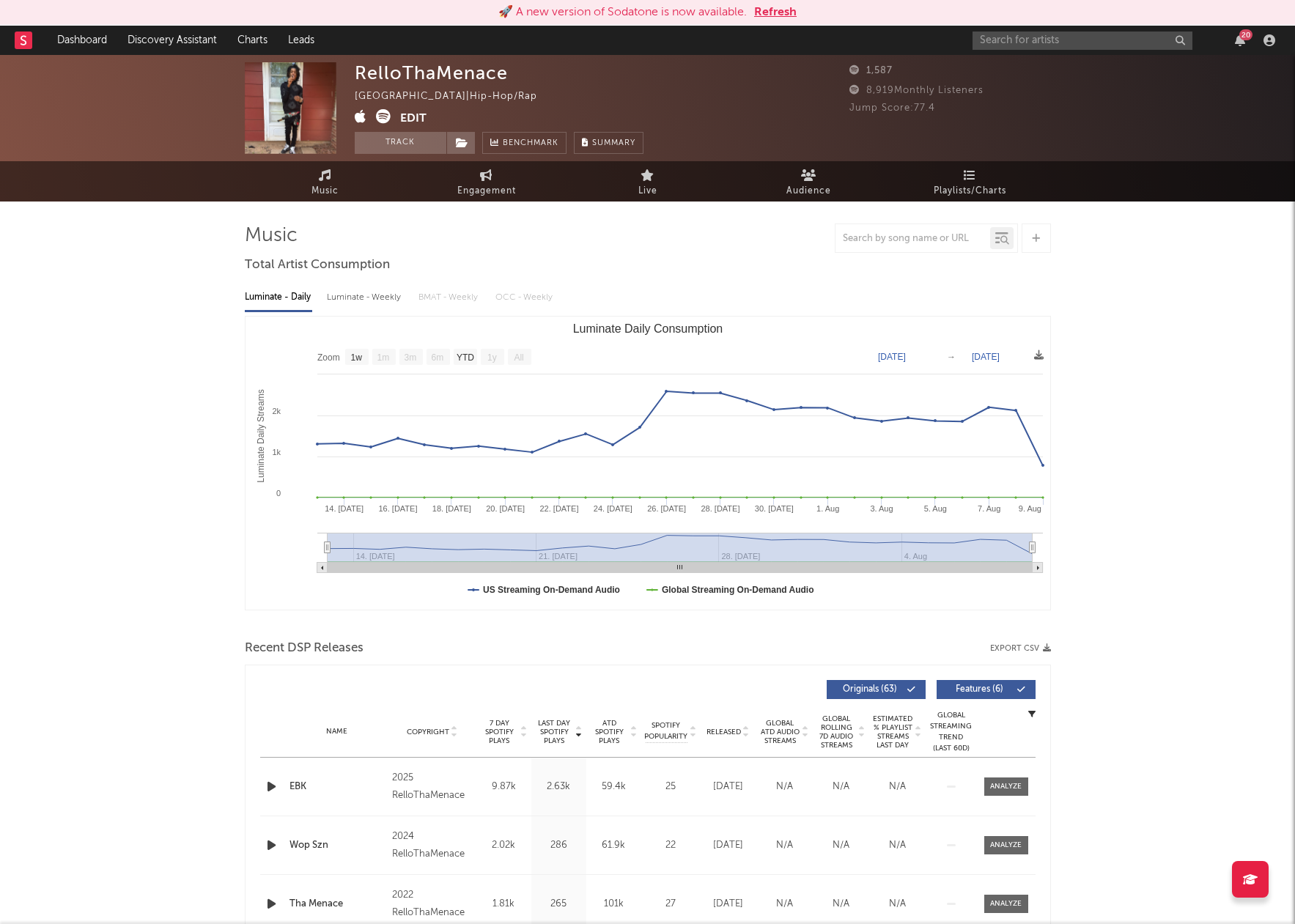
click at [416, 117] on button "Edit" at bounding box center [412, 118] width 26 height 19
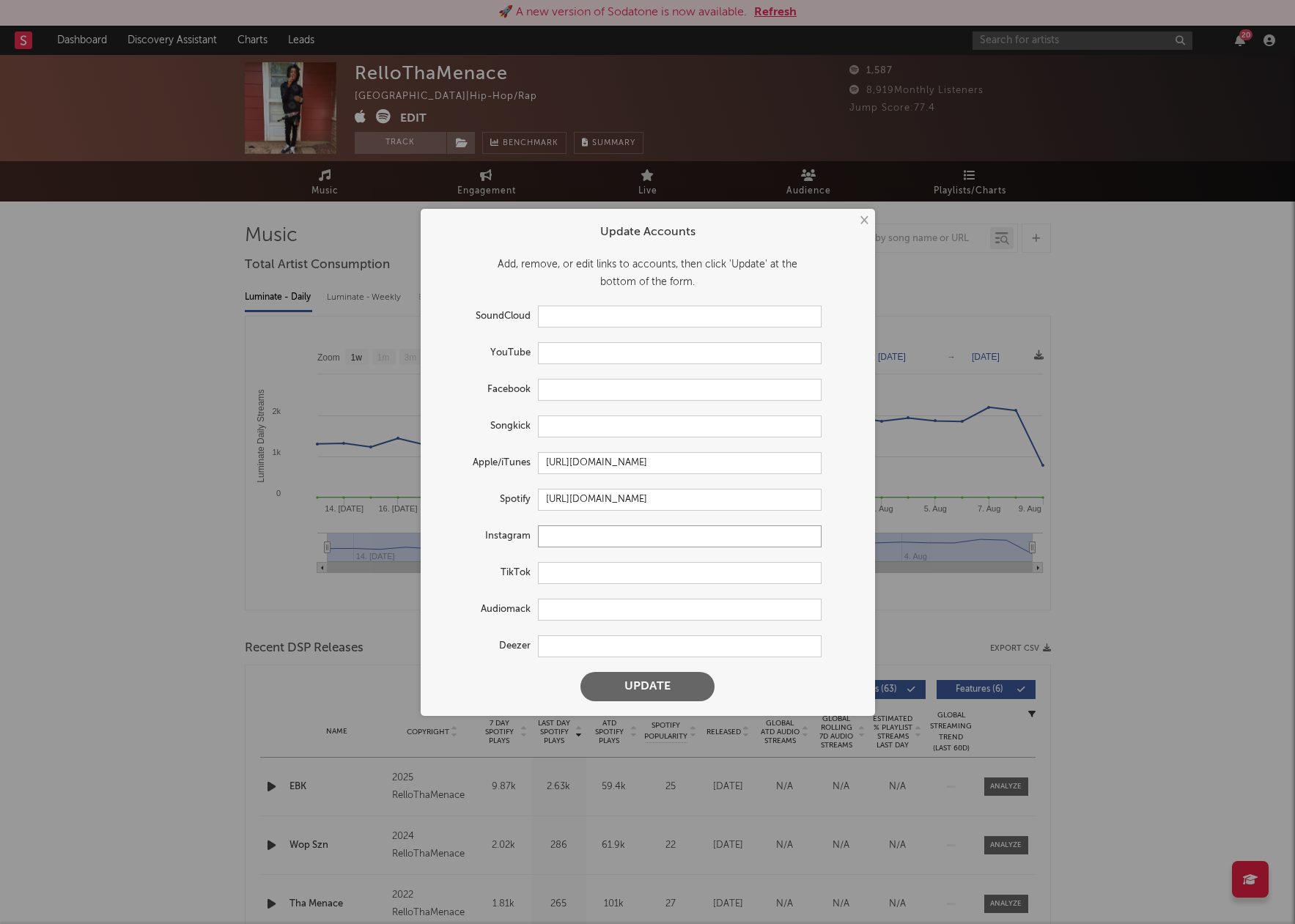
drag, startPoint x: 592, startPoint y: 538, endPoint x: 580, endPoint y: 538, distance: 12.0
click at [590, 538] on input "text" at bounding box center [680, 536] width 284 height 22
paste input "rellothamenace"
paste input "[URL][DOMAIN_NAME]"
drag, startPoint x: 599, startPoint y: 535, endPoint x: 459, endPoint y: 535, distance: 140.0
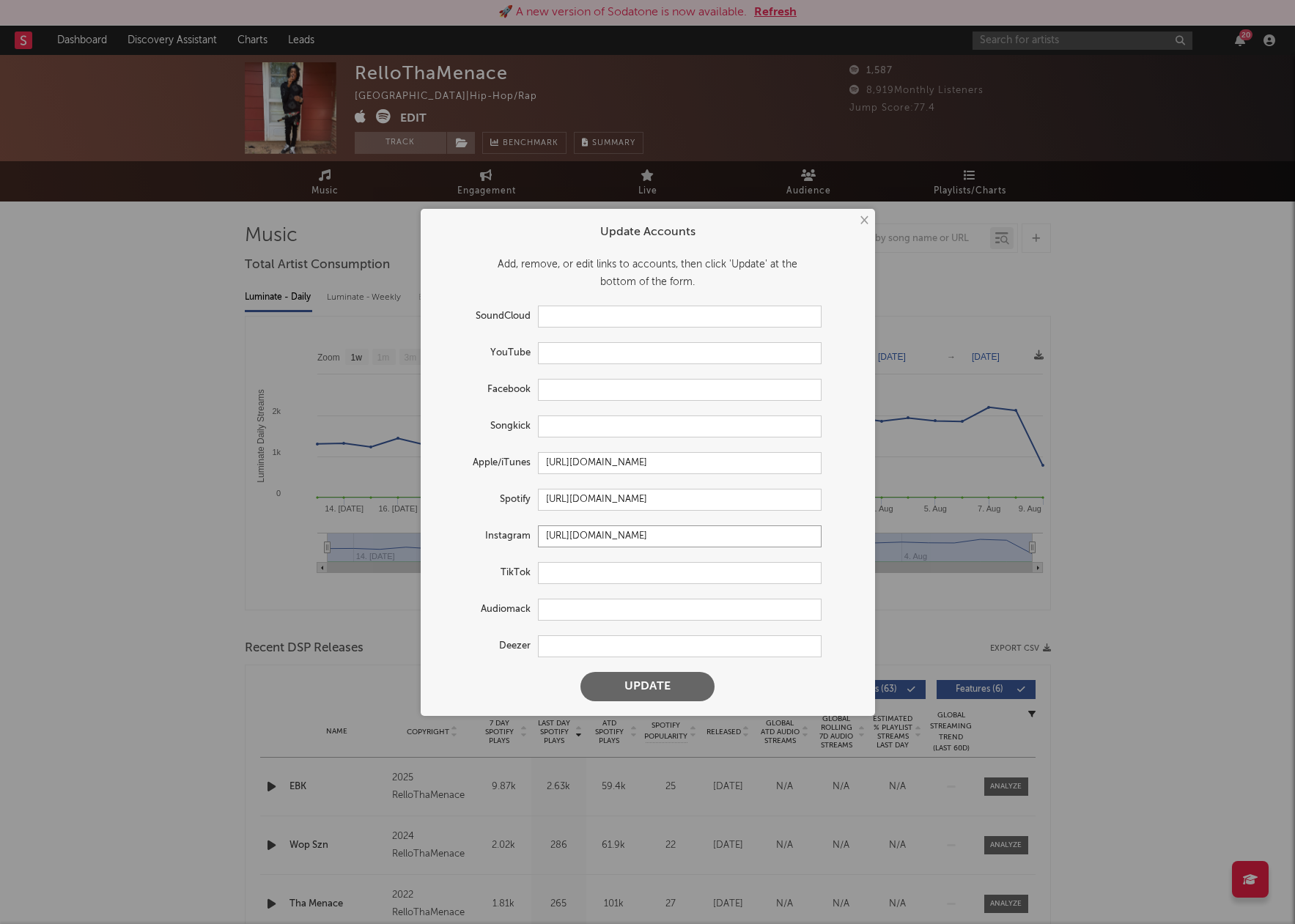
click at [459, 535] on div "Instagram [URL][DOMAIN_NAME]" at bounding box center [629, 536] width 386 height 22
type input "[URL][DOMAIN_NAME]"
click at [586, 578] on input "text" at bounding box center [680, 573] width 284 height 22
click at [579, 574] on input "text" at bounding box center [680, 573] width 284 height 22
paste input "[URL][DOMAIN_NAME]"
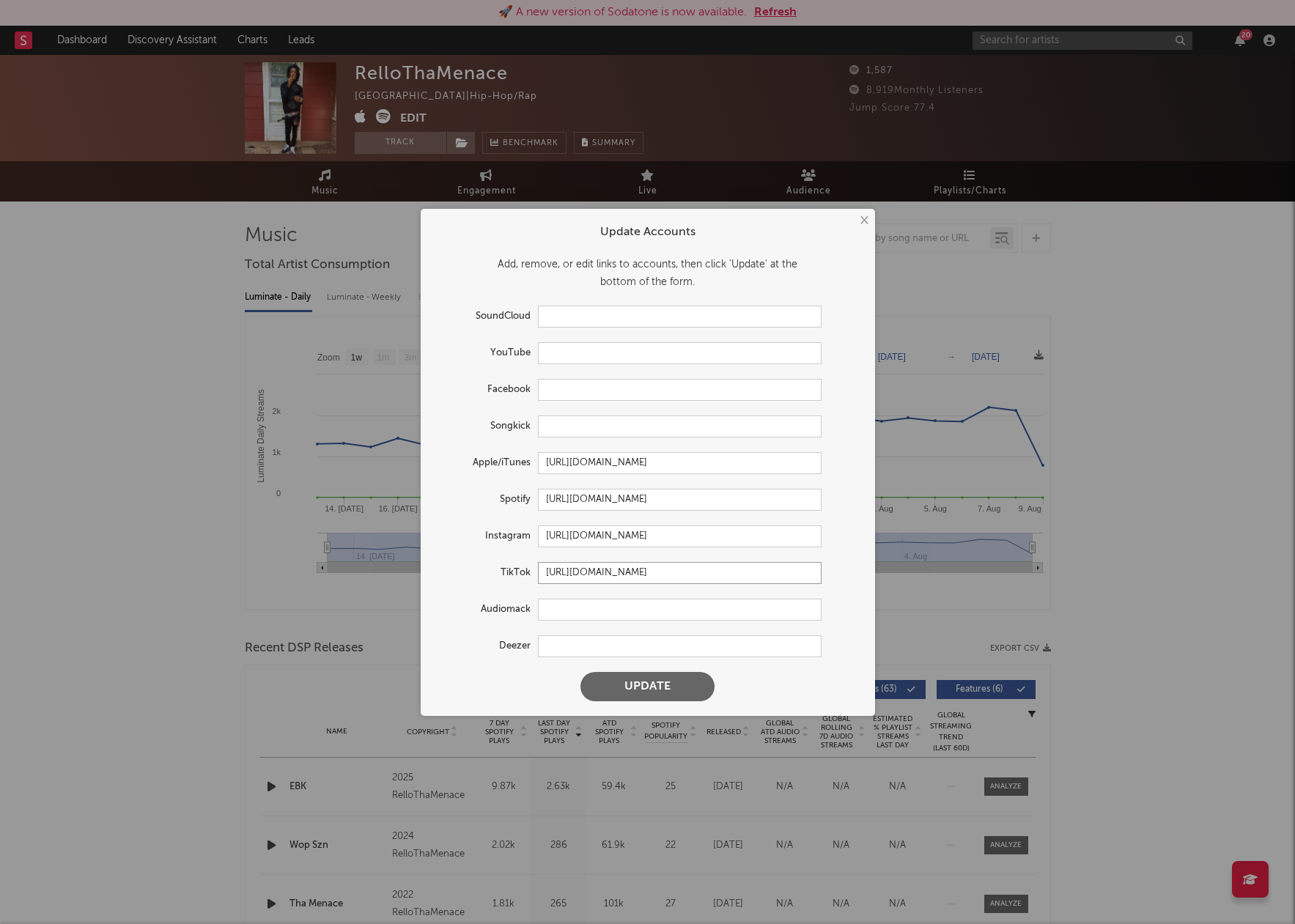
type input "[URL][DOMAIN_NAME]"
click at [620, 690] on button "Update" at bounding box center [648, 686] width 135 height 29
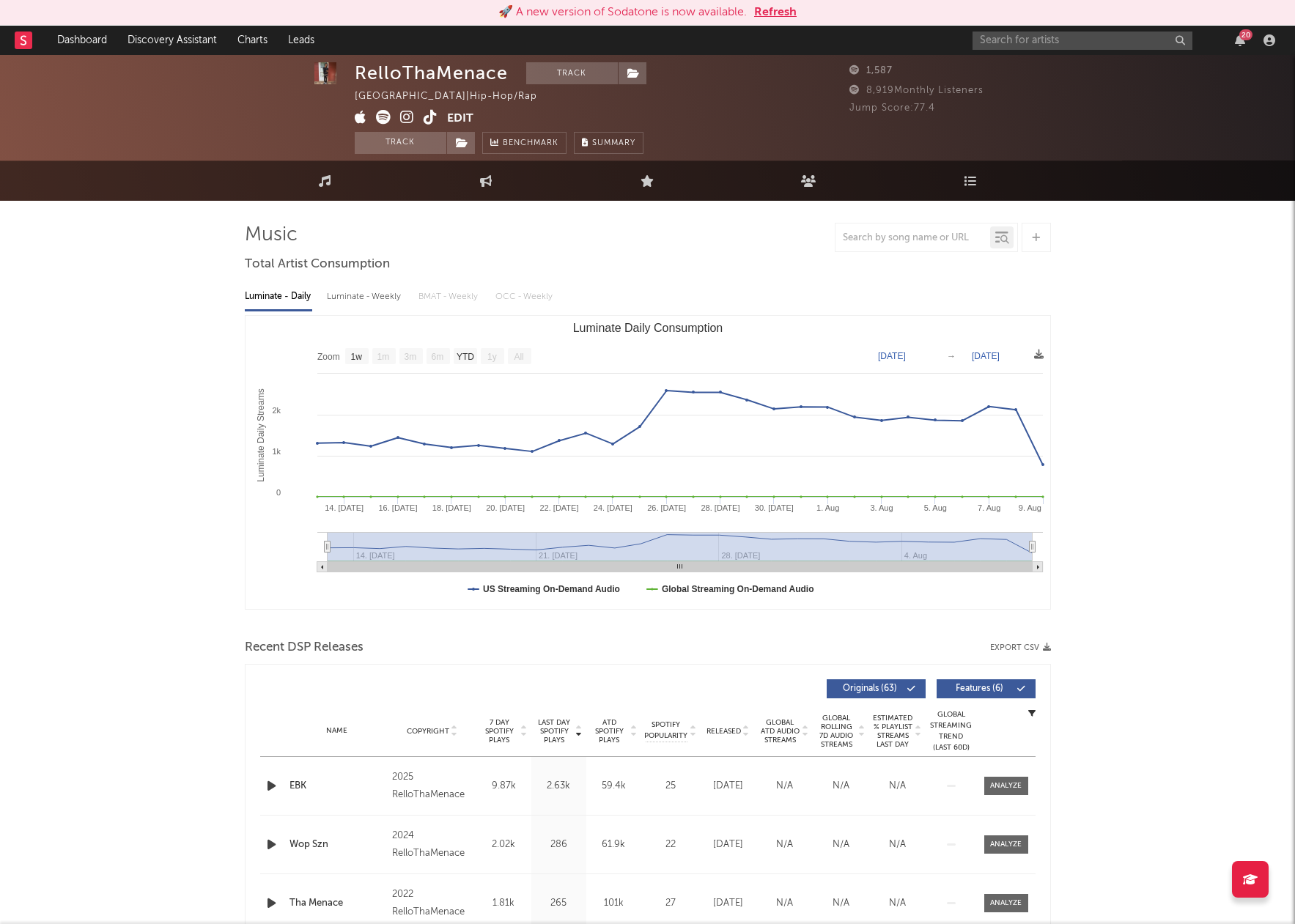
type input "[URL][DOMAIN_NAME]"
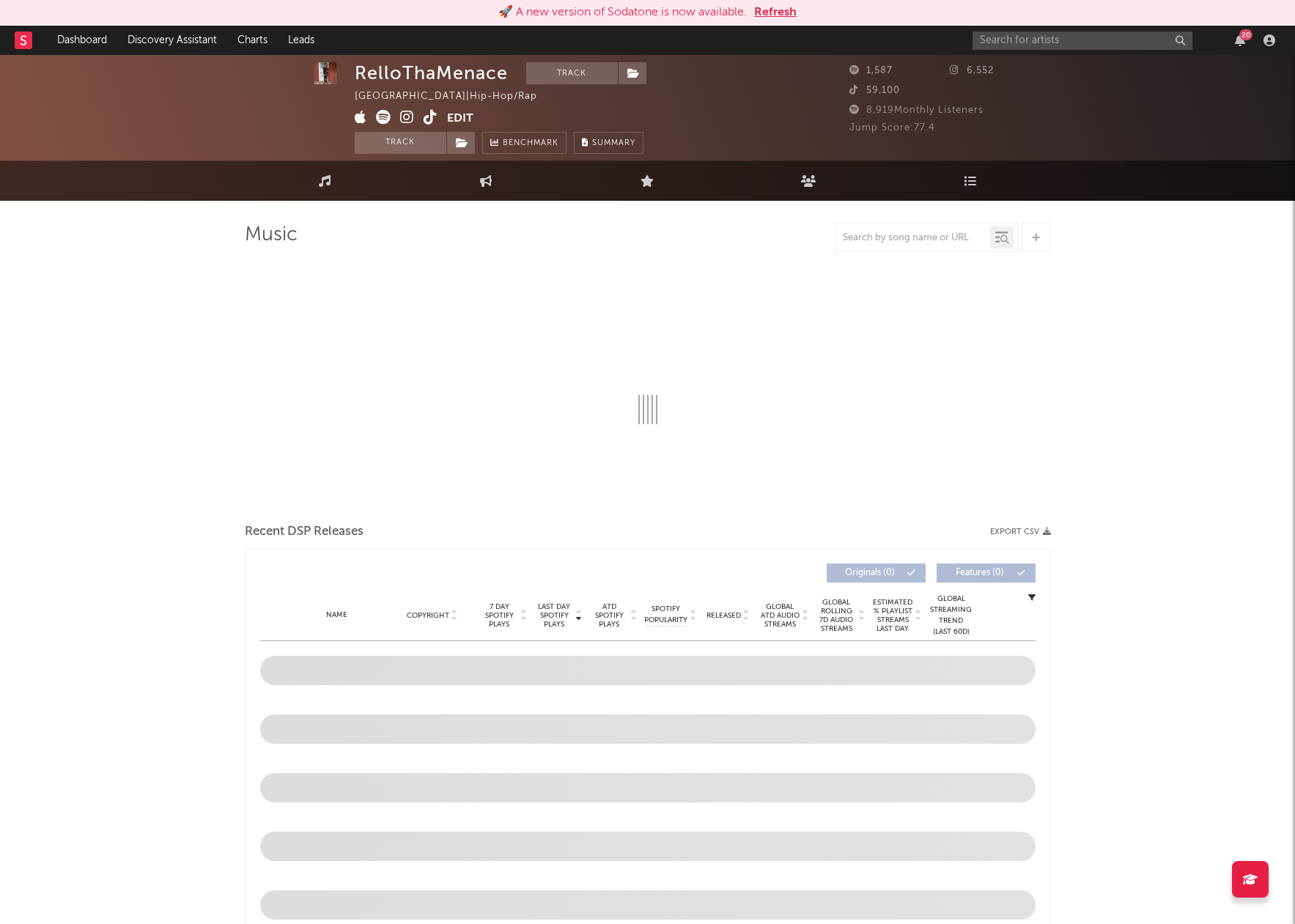
select select "1w"
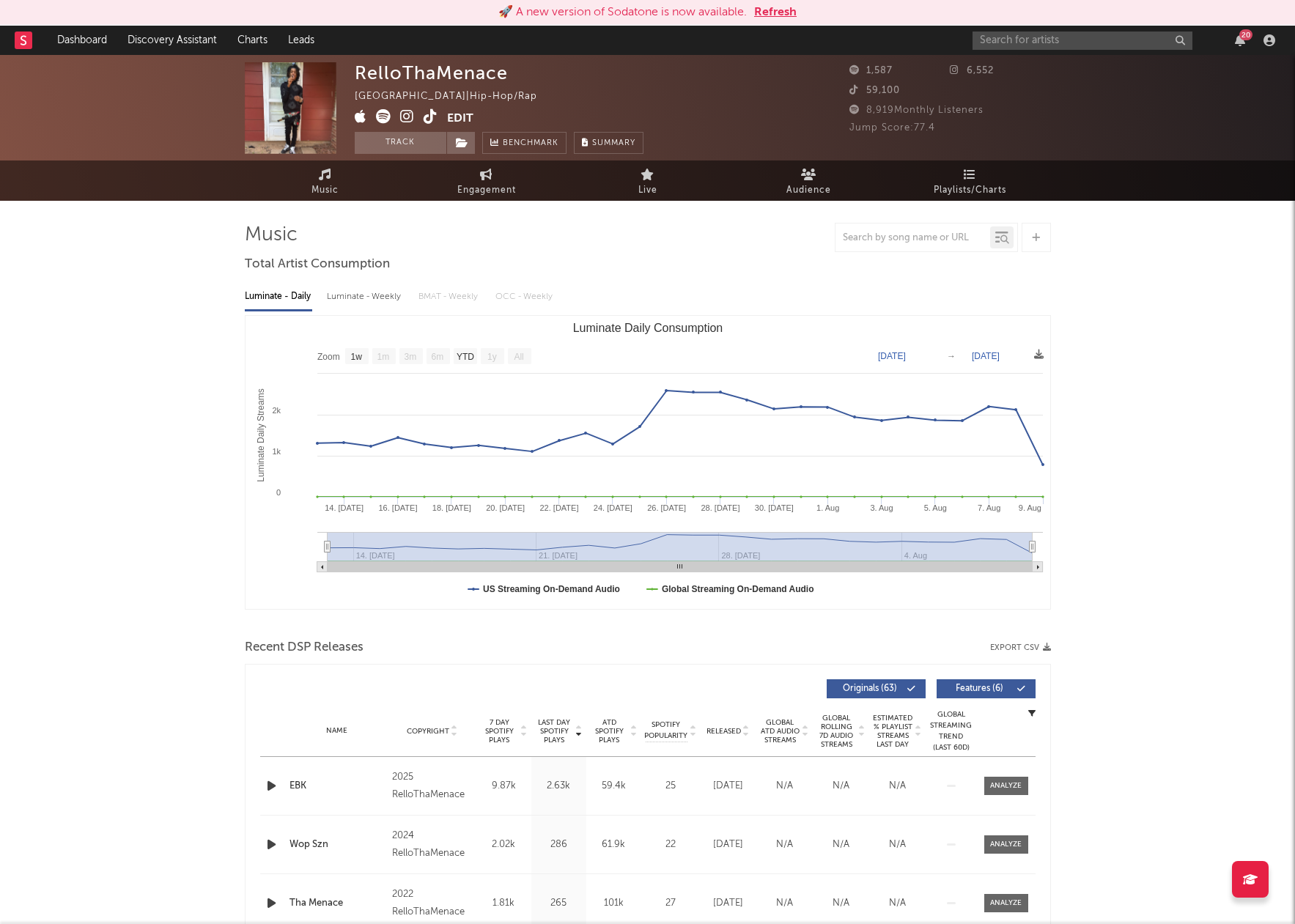
scroll to position [0, 0]
click at [462, 110] on button "Edit" at bounding box center [460, 118] width 26 height 19
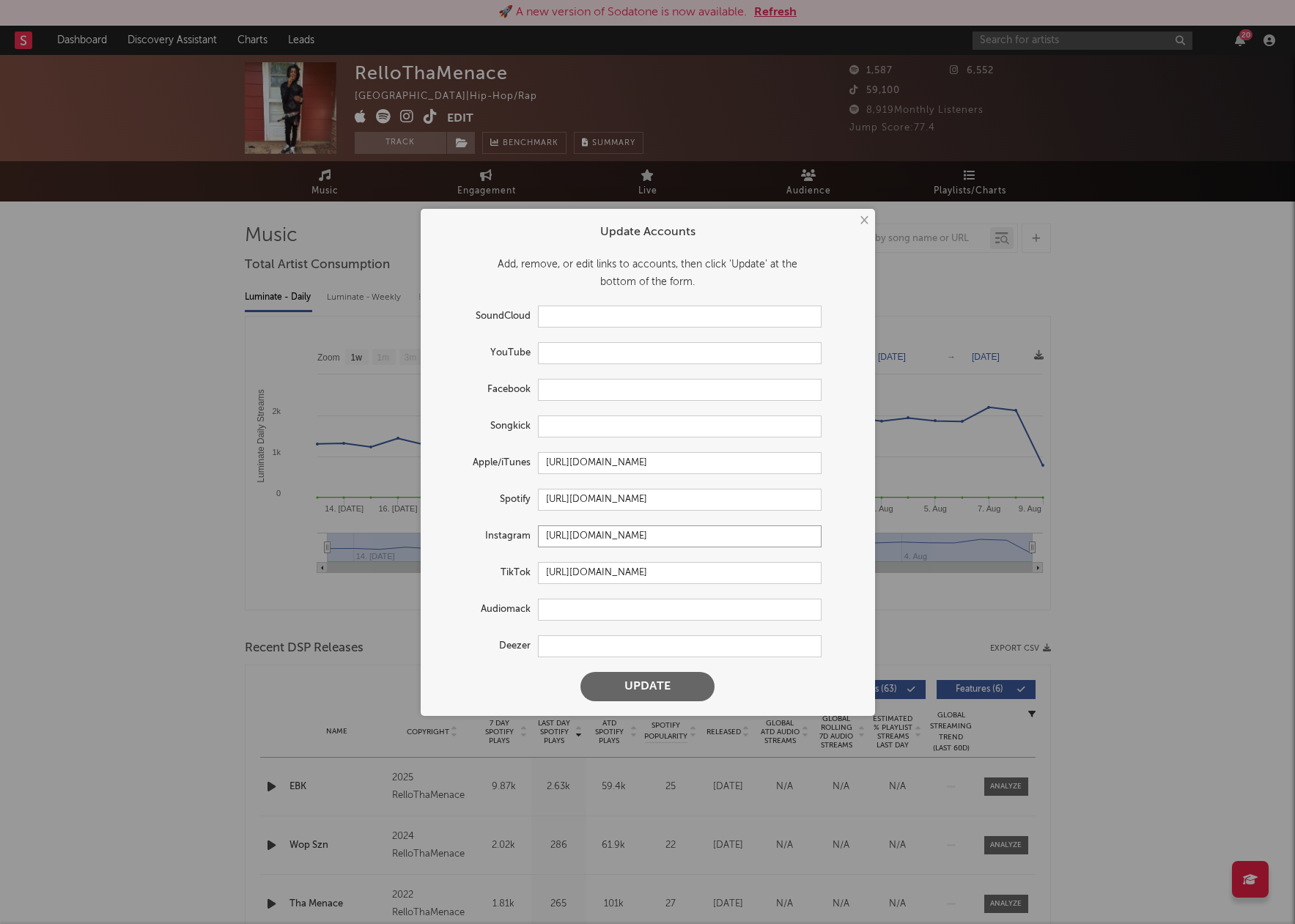
drag, startPoint x: 751, startPoint y: 532, endPoint x: 764, endPoint y: 536, distance: 13.6
click at [751, 532] on input "[URL][DOMAIN_NAME]" at bounding box center [680, 536] width 284 height 22
drag, startPoint x: 772, startPoint y: 535, endPoint x: 527, endPoint y: 533, distance: 245.0
click at [527, 533] on div "Instagram [URL][DOMAIN_NAME]" at bounding box center [629, 536] width 386 height 22
click at [862, 222] on button "×" at bounding box center [863, 220] width 17 height 17
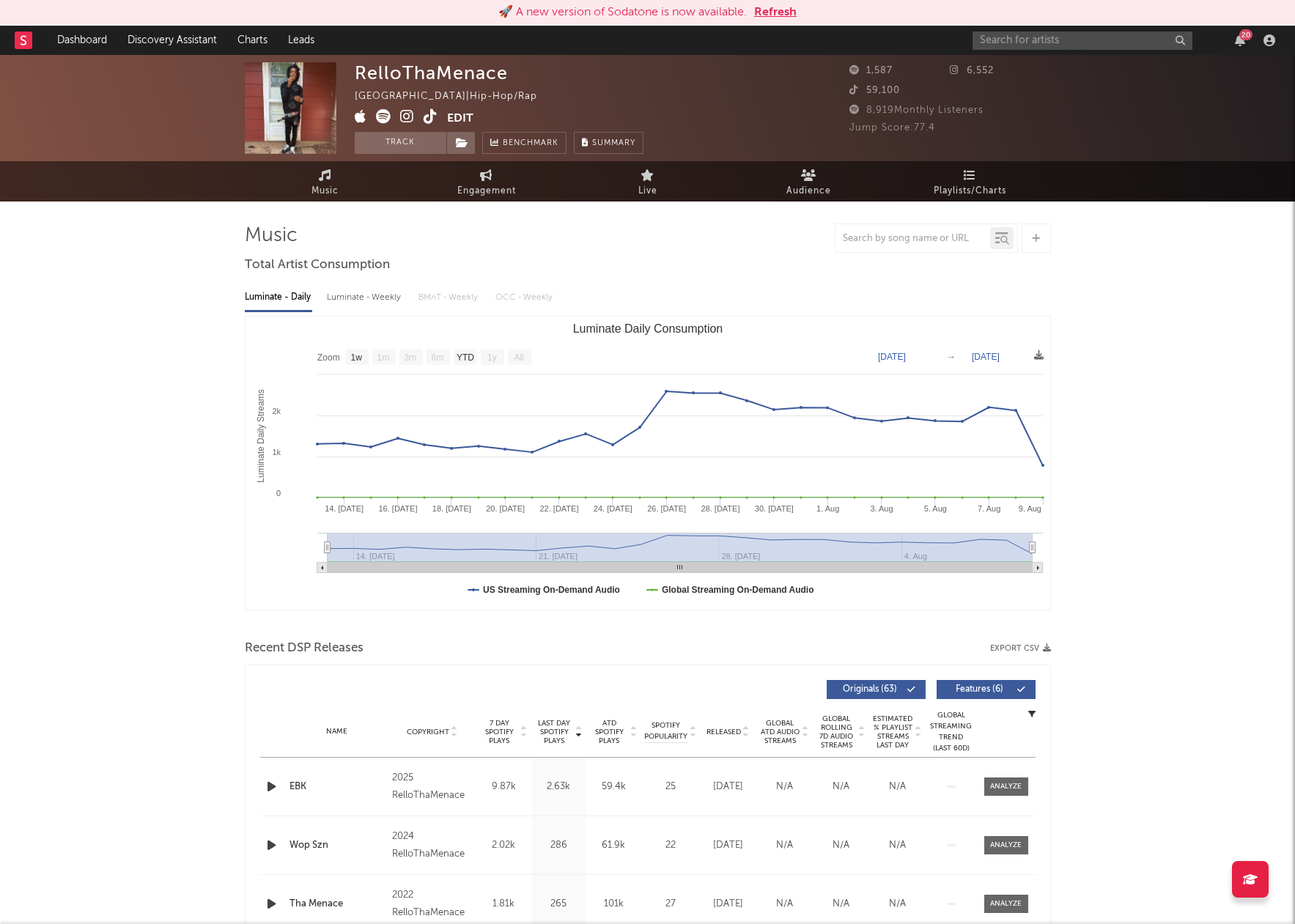
click at [462, 114] on button "Edit" at bounding box center [460, 118] width 26 height 19
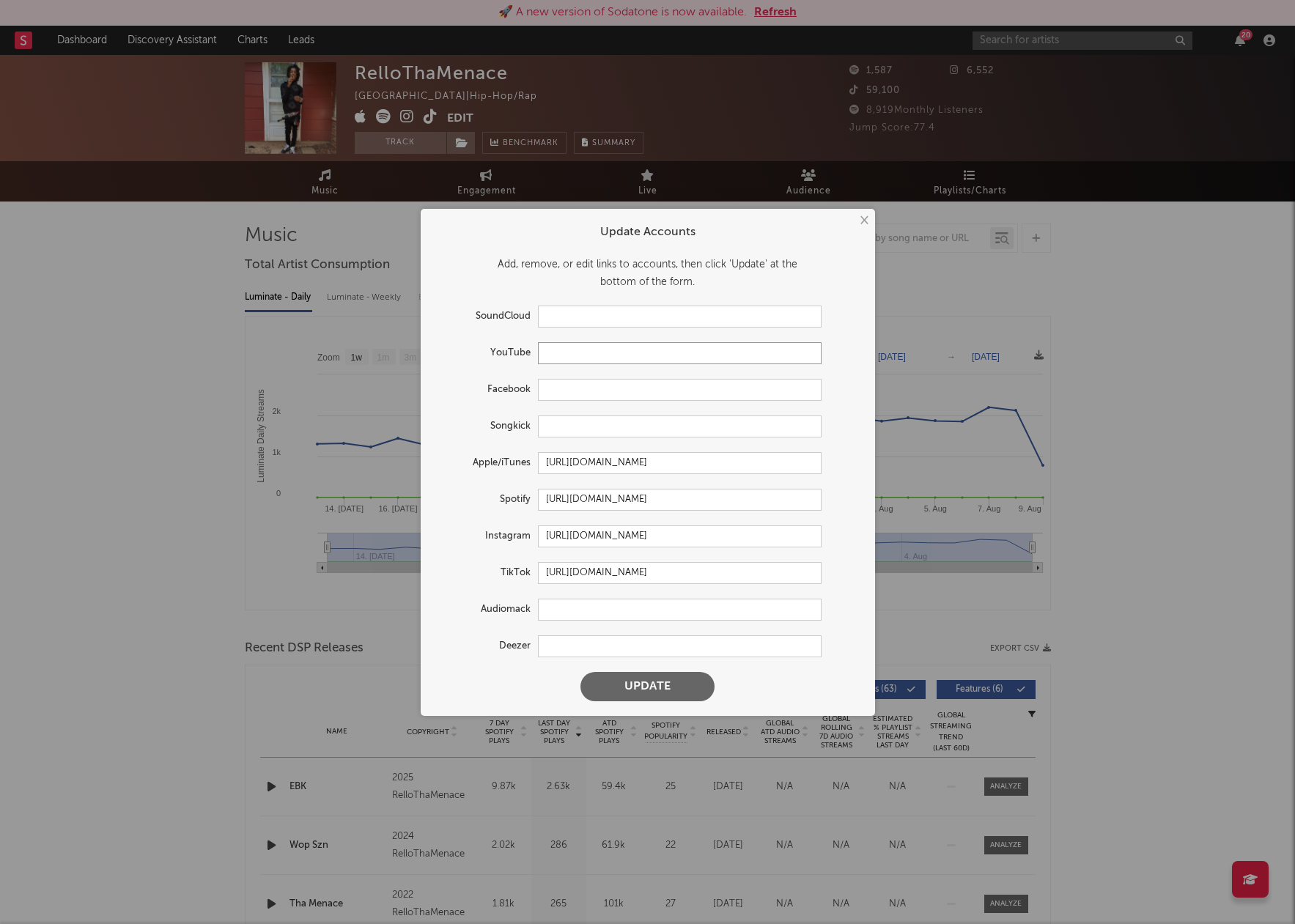
drag, startPoint x: 628, startPoint y: 354, endPoint x: 601, endPoint y: 359, distance: 27.5
click at [627, 354] on input "text" at bounding box center [680, 353] width 284 height 22
paste input "[URL][DOMAIN_NAME]"
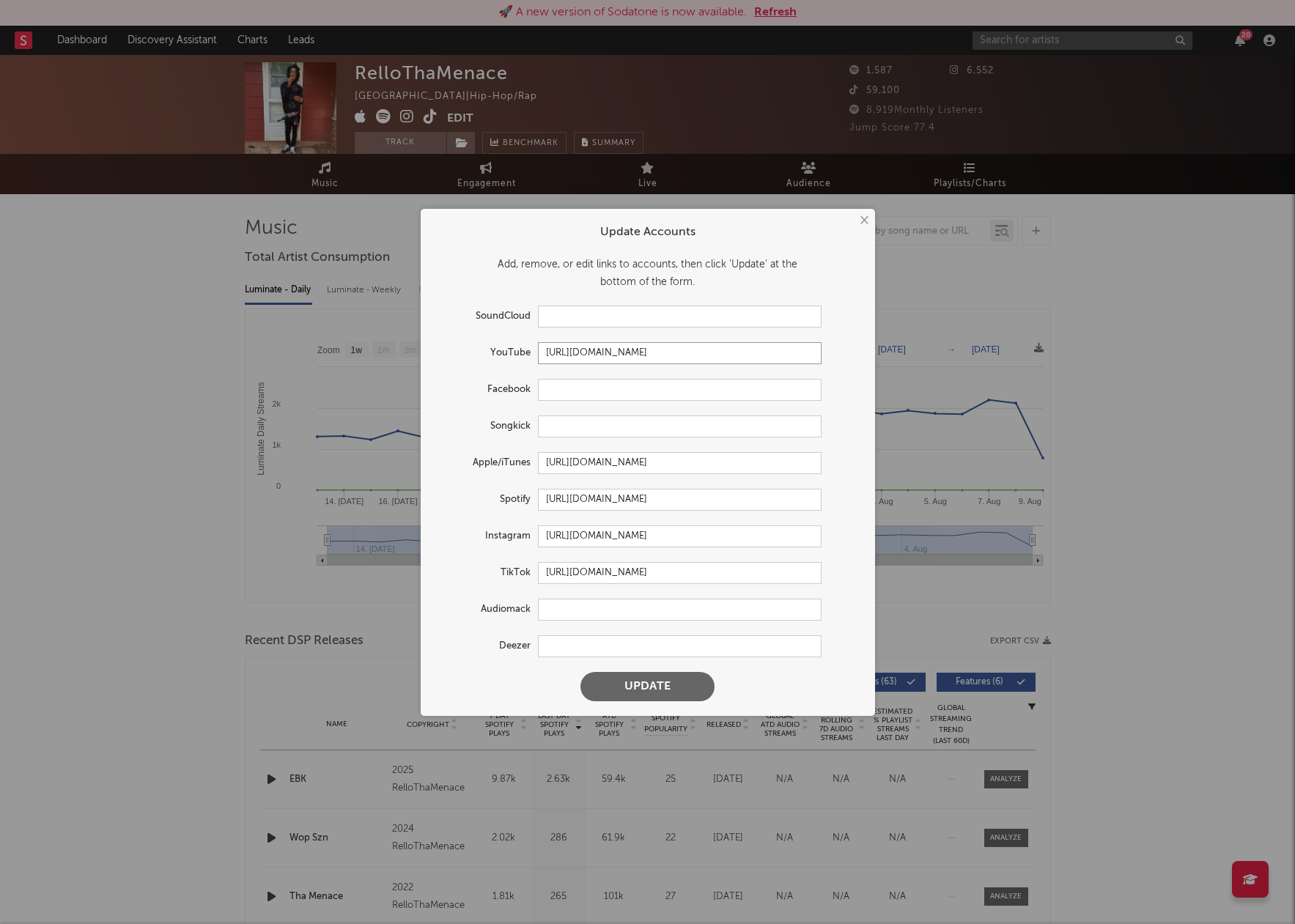
scroll to position [12, 0]
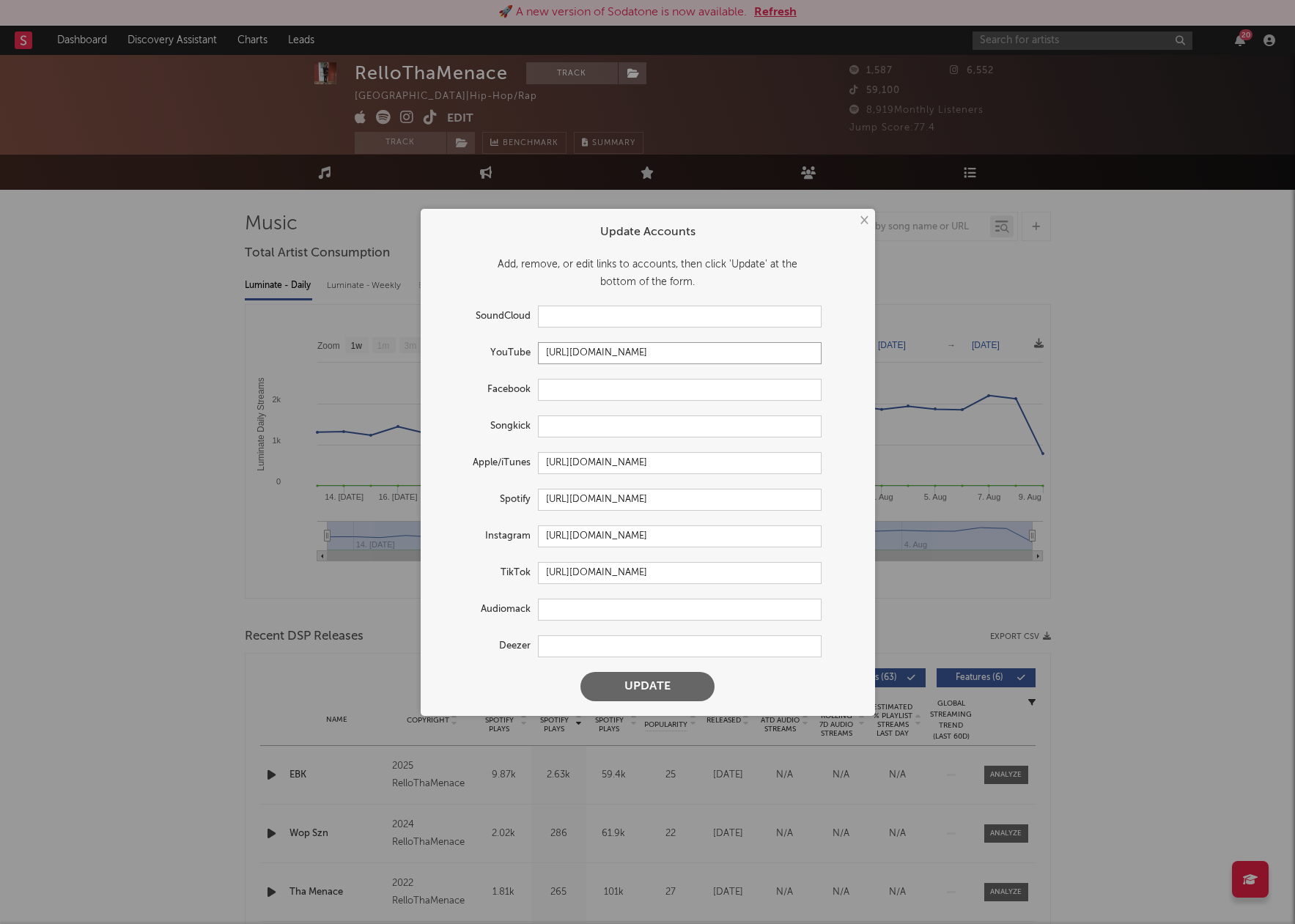
type input "[URL][DOMAIN_NAME]"
click at [793, 508] on input "[URL][DOMAIN_NAME]" at bounding box center [680, 499] width 284 height 22
drag, startPoint x: 809, startPoint y: 504, endPoint x: 532, endPoint y: 500, distance: 277.0
click at [531, 500] on div "Spotify [URL][DOMAIN_NAME]" at bounding box center [629, 499] width 386 height 22
click at [812, 459] on input "[URL][DOMAIN_NAME]" at bounding box center [680, 463] width 284 height 22
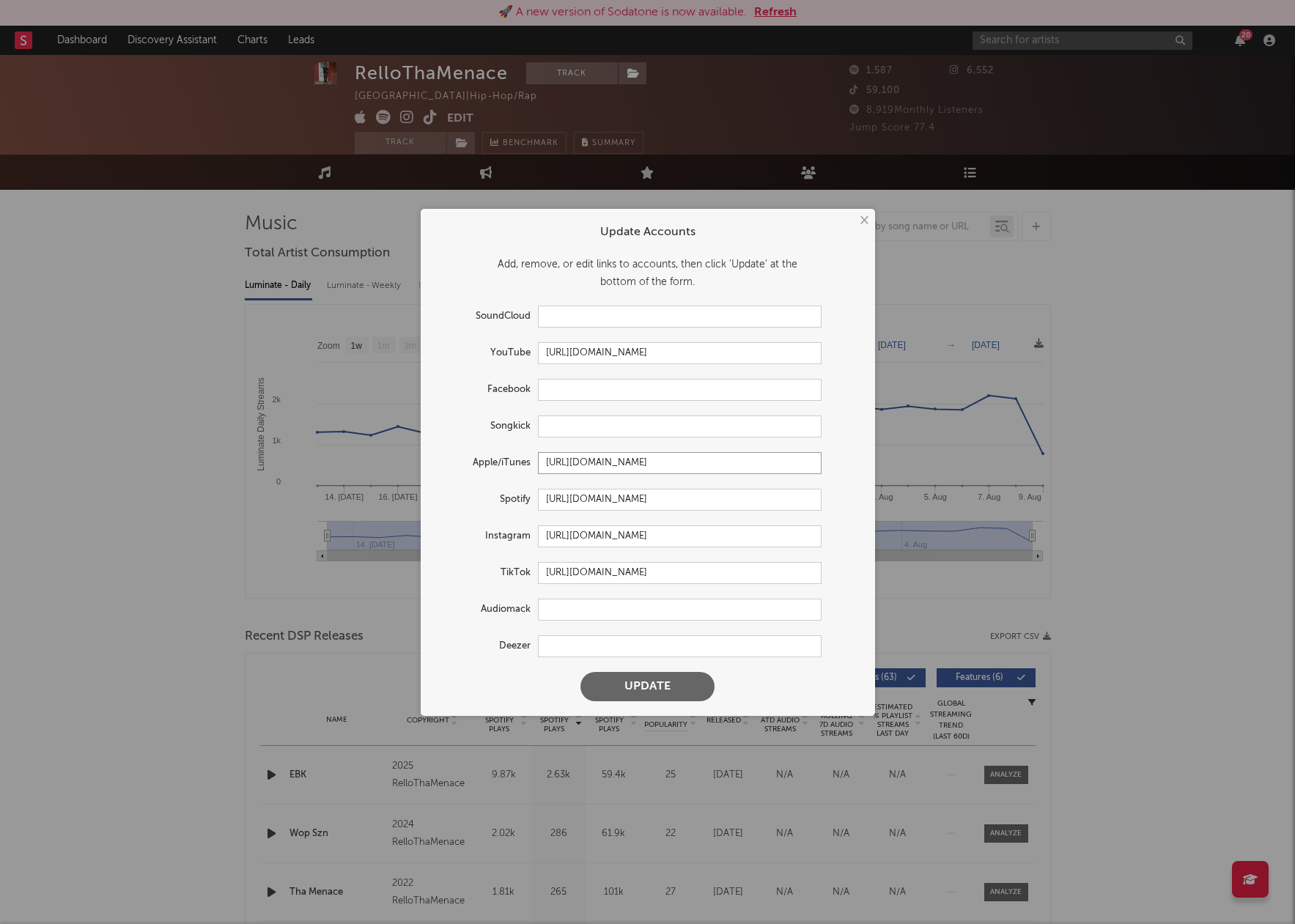
drag, startPoint x: 739, startPoint y: 461, endPoint x: 554, endPoint y: 456, distance: 185.1
click at [554, 456] on input "[URL][DOMAIN_NAME]" at bounding box center [680, 463] width 284 height 22
